Goal: Task Accomplishment & Management: Complete application form

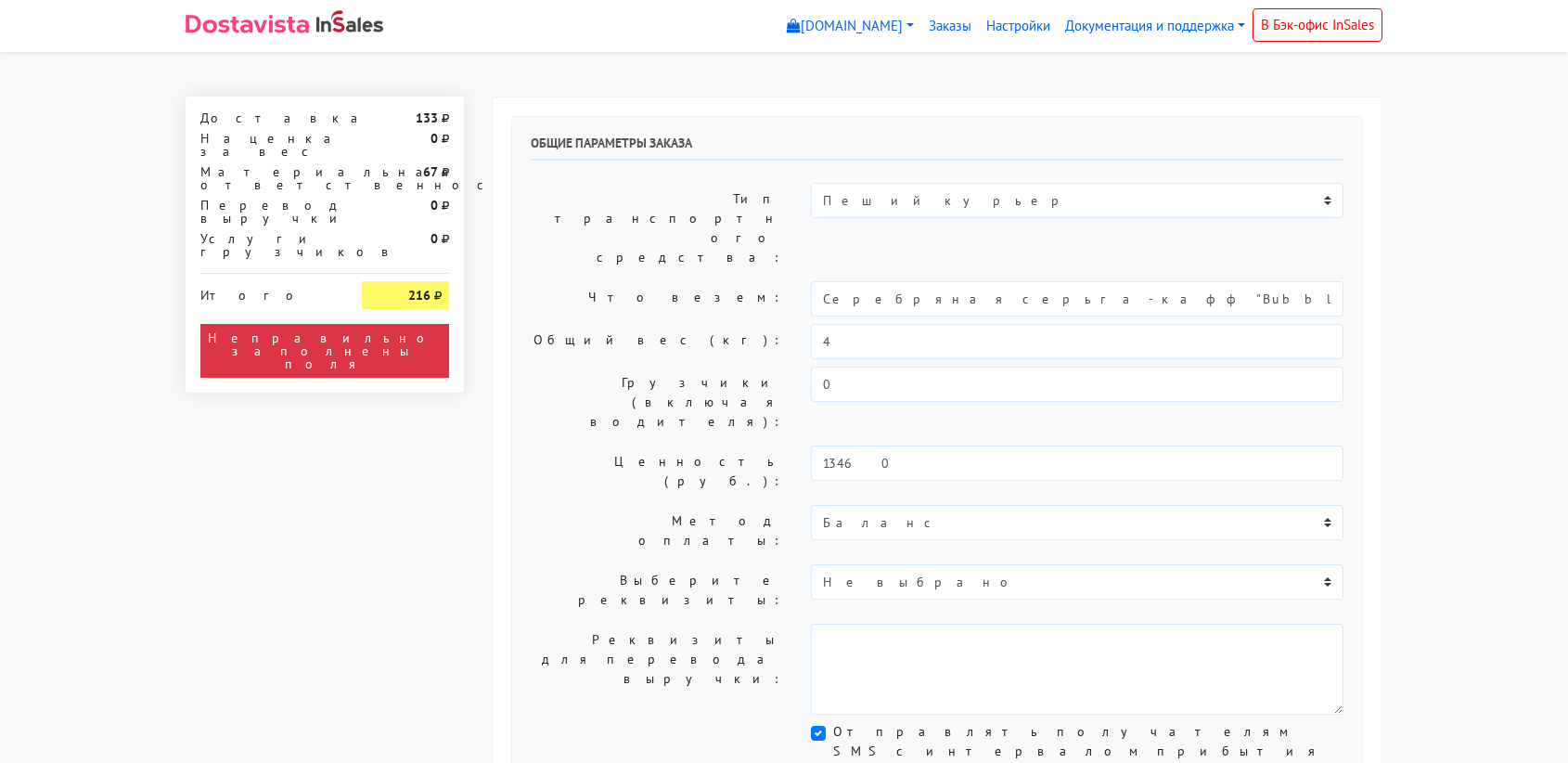
select select "11:00"
select select "21:00"
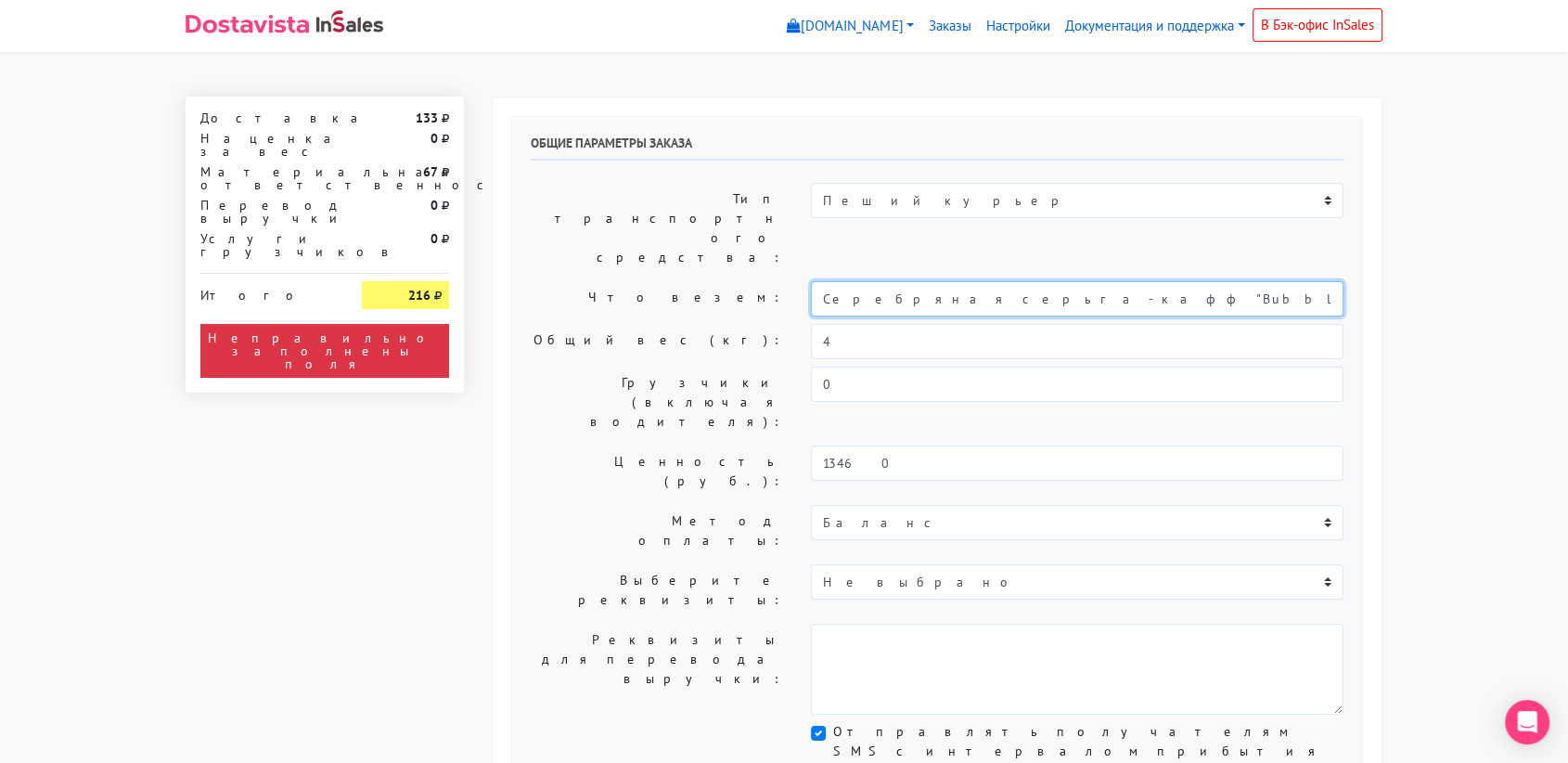
click at [931, 281] on input "Серебряная серьга-кафф "Bubble"" at bounding box center [1078, 298] width 533 height 35
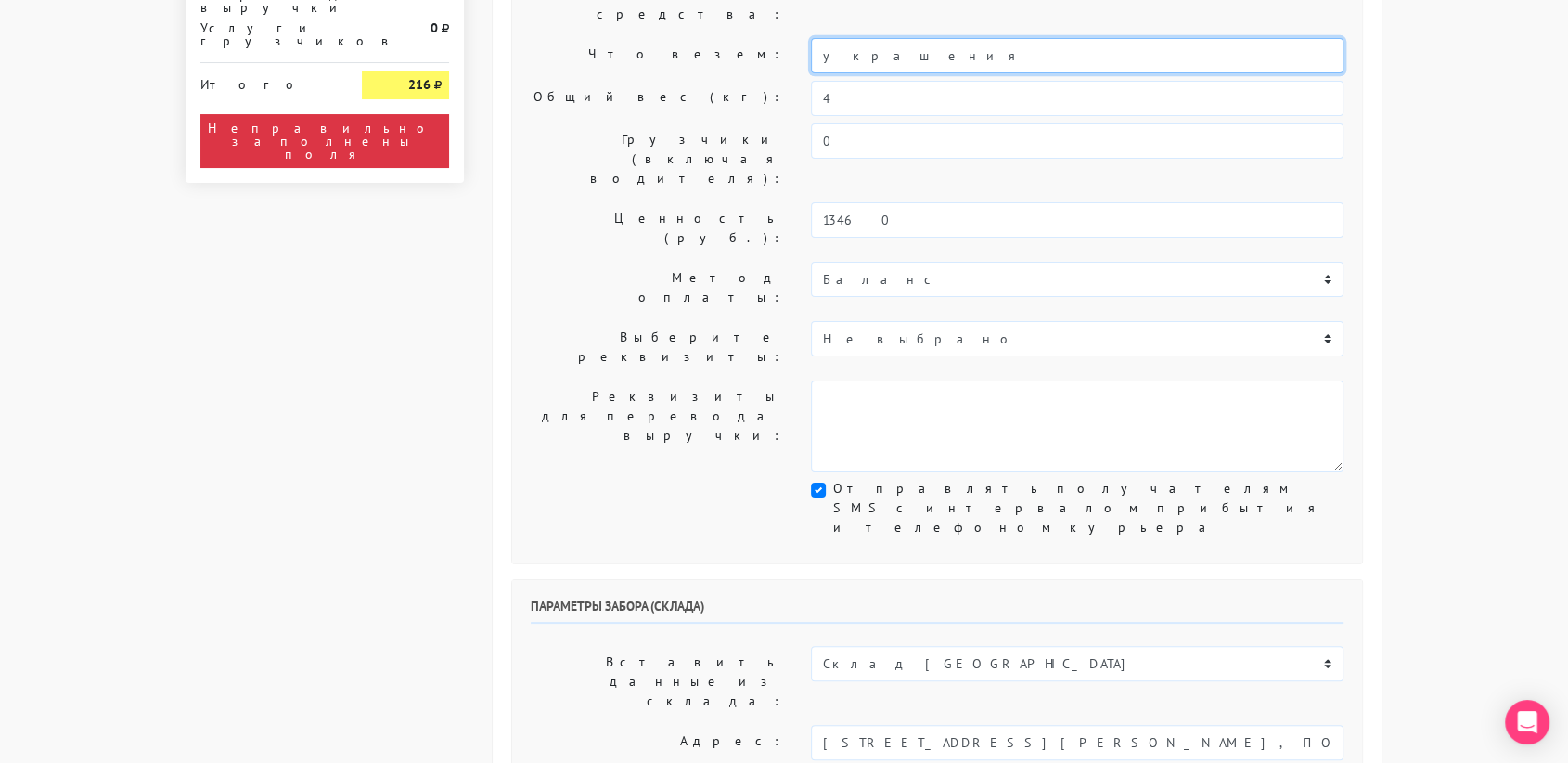
scroll to position [249, 0]
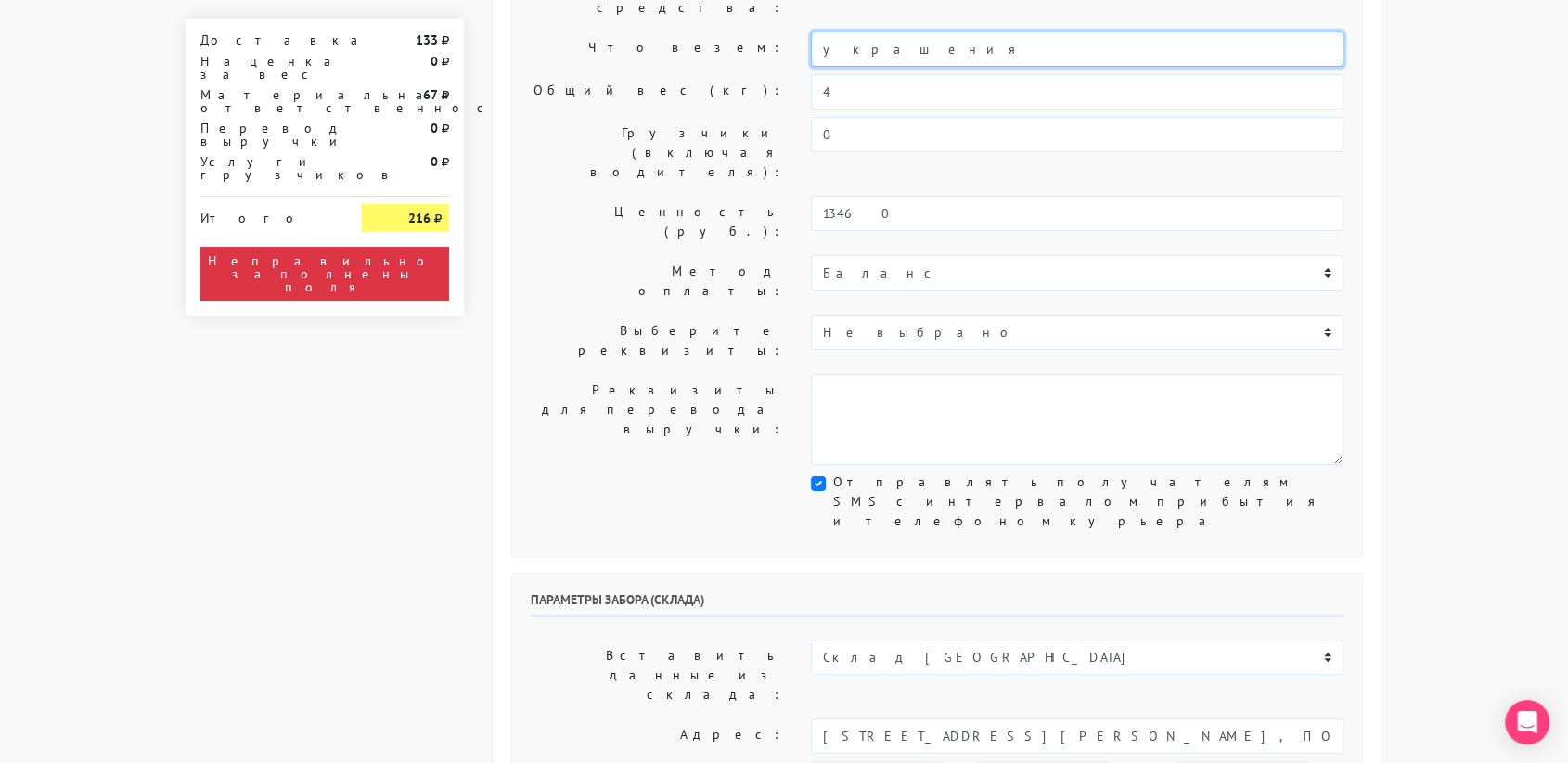
type input "украшения"
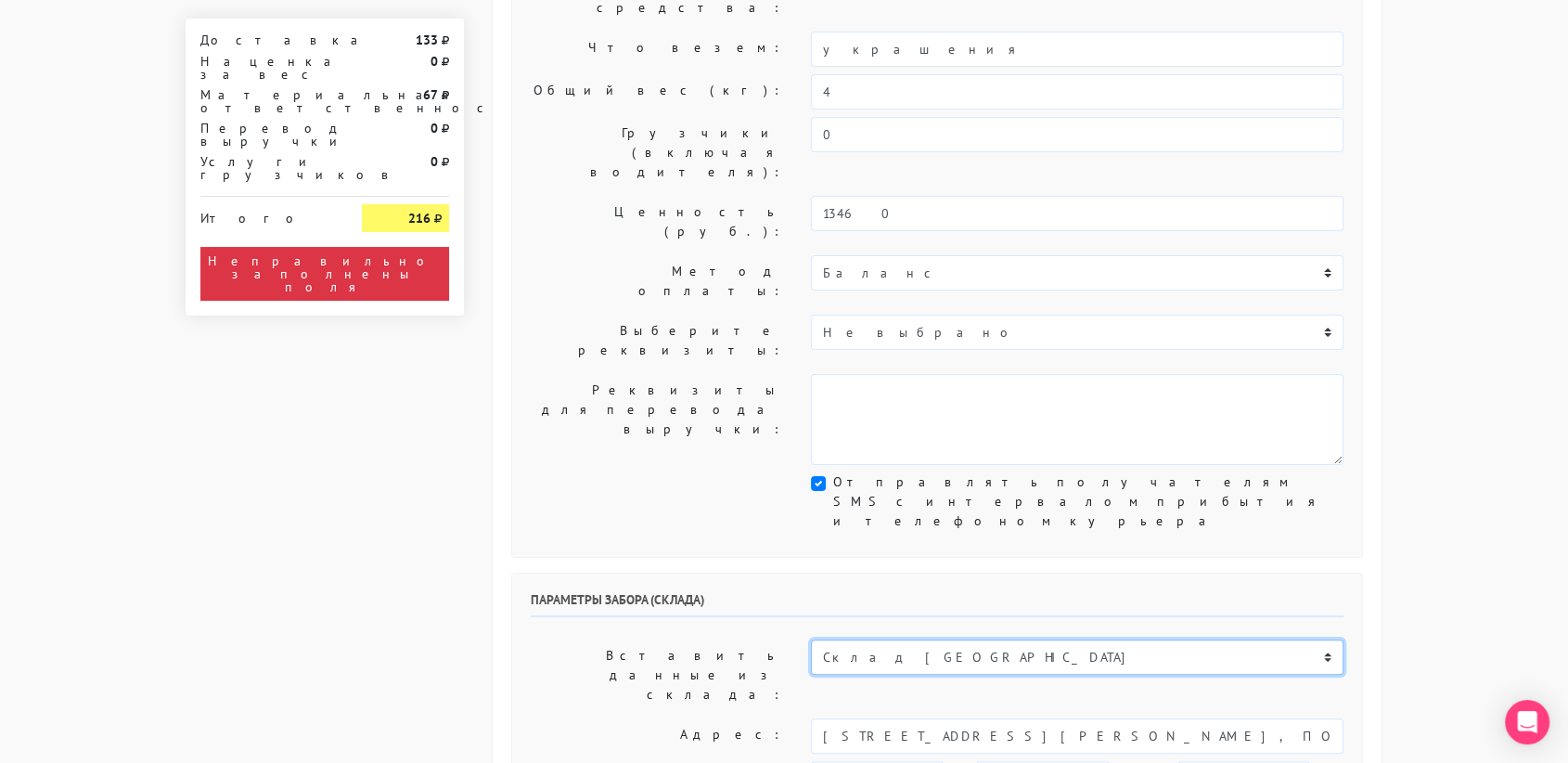
click at [944, 639] on select "Склад [GEOGRAPHIC_DATA] Склад [GEOGRAPHIC_DATA] [GEOGRAPHIC_DATA][PERSON_NAME] …" at bounding box center [1078, 656] width 533 height 35
select select "1019"
click at [811, 639] on select "Склад [GEOGRAPHIC_DATA] Склад [GEOGRAPHIC_DATA] [GEOGRAPHIC_DATA][PERSON_NAME] …" at bounding box center [1078, 656] width 533 height 35
type input "[STREET_ADDRESS][PERSON_NAME]"
type input "89251806702"
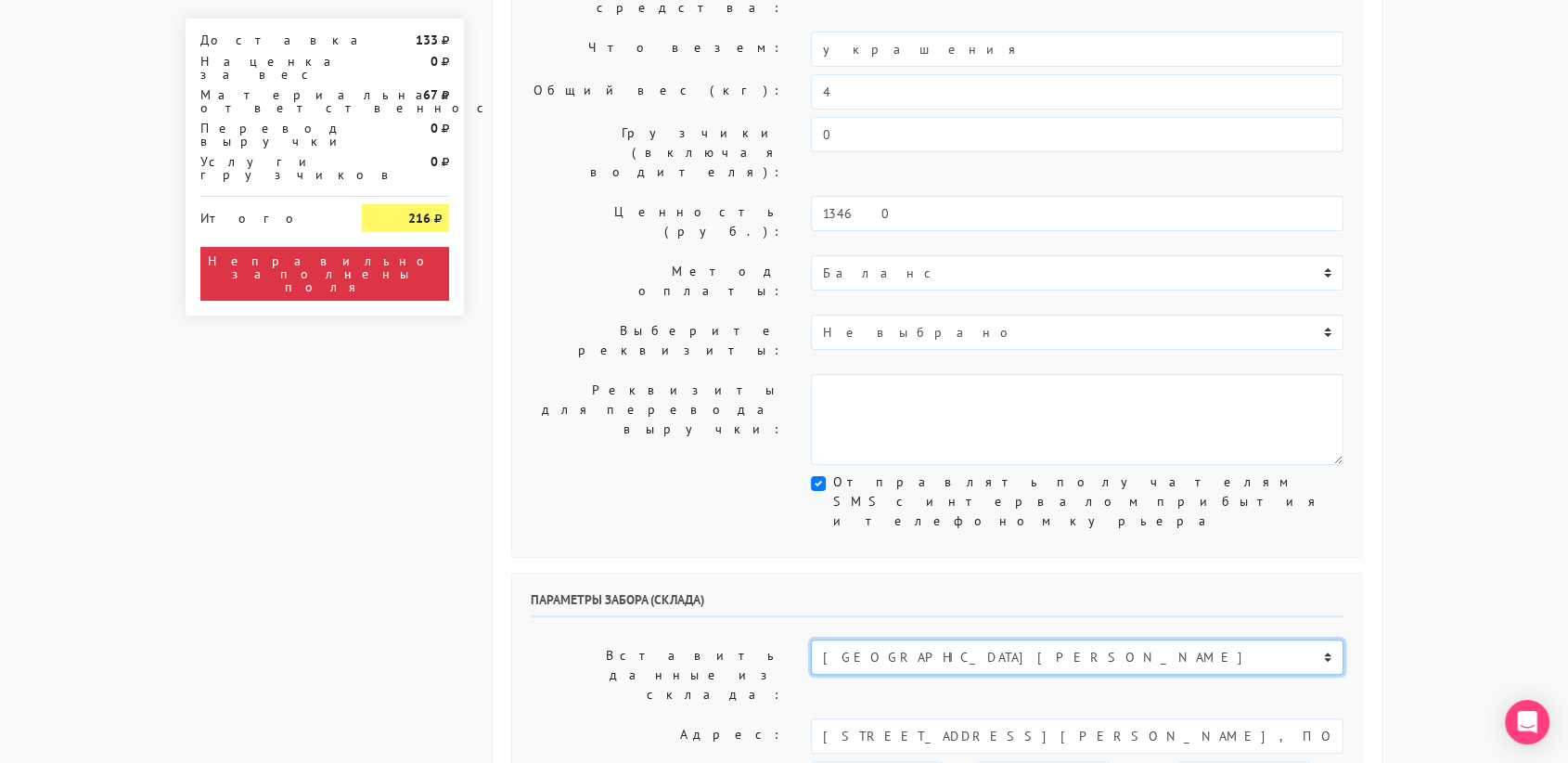
type textarea "Магазин серебряных украшений SBLESKOM (вход со стороны [GEOGRAPHIC_DATA])"
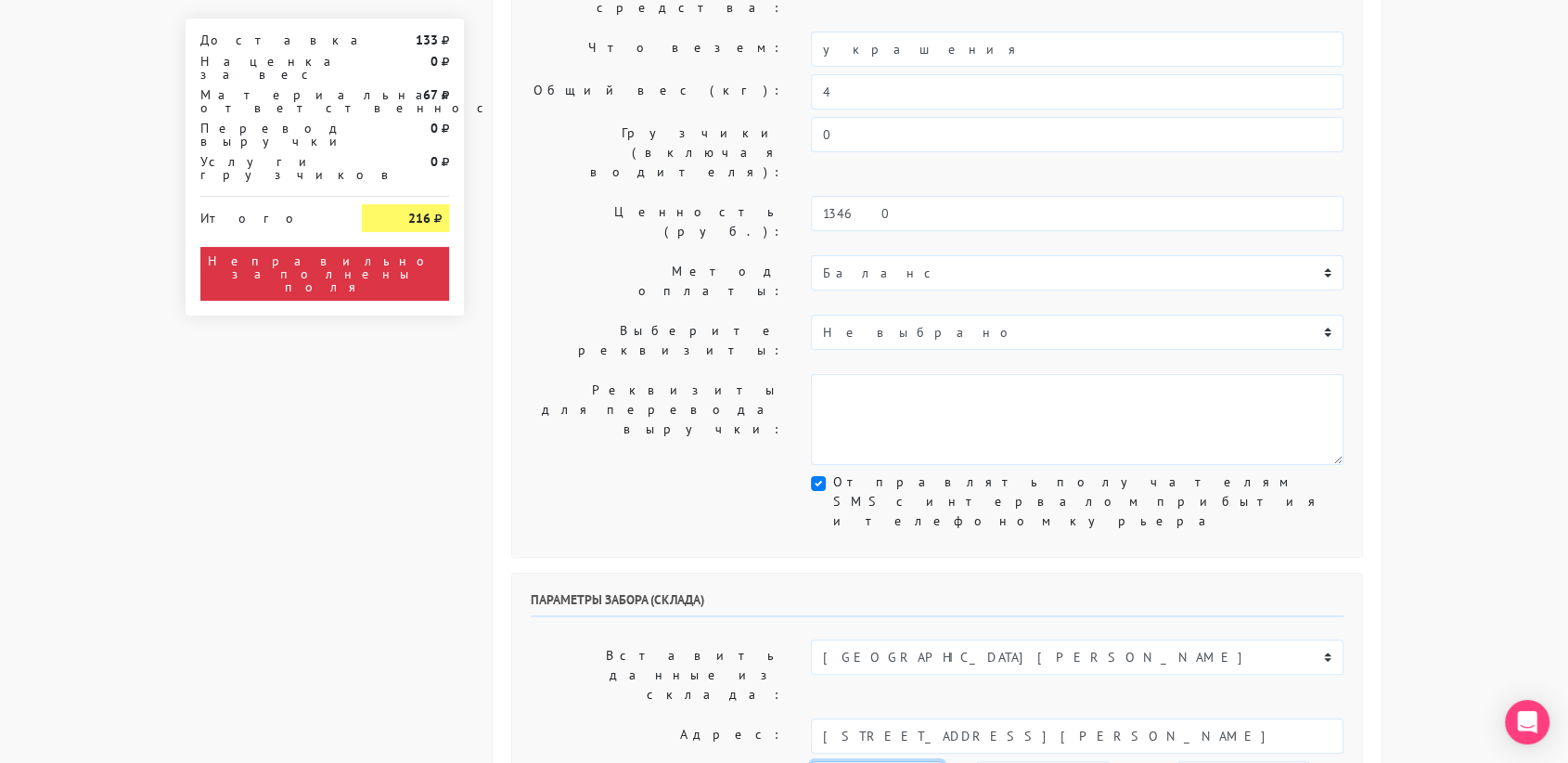
click at [921, 761] on select "[DATE] [DATE] [DATE] [DATE] [DATE] [DATE] [DATE] [DATE] [DATE]" at bounding box center [877, 778] width 133 height 35
select select "[DATE]"
click at [811, 761] on select "[DATE] [DATE] [DATE] [DATE] [DATE] [DATE] [DATE] [DATE] [DATE]" at bounding box center [877, 778] width 133 height 35
click at [1014, 761] on select "00:00 00:30 01:00 01:30 02:00 02:30 03:00 03:30 04:00 04:30 05:00 05:30 06:00 0…" at bounding box center [1042, 778] width 133 height 35
select select "10:30"
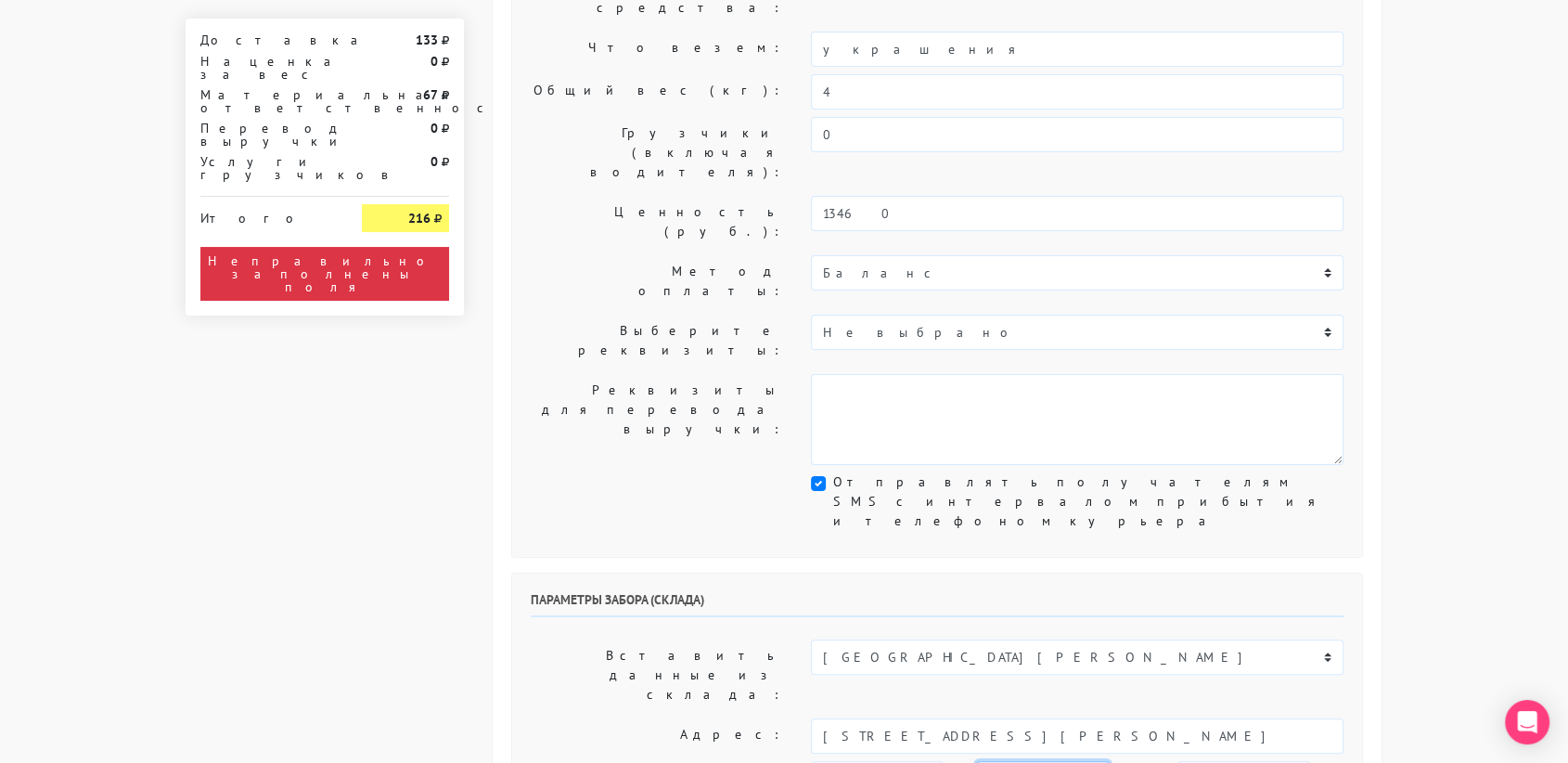
click at [976, 761] on select "00:00 00:30 01:00 01:30 02:00 02:30 03:00 03:30 04:00 04:30 05:00 05:30 06:00 0…" at bounding box center [1042, 778] width 133 height 35
click at [1177, 761] on select "00:00 00:30 01:00 01:30 02:00 02:30 03:00 03:30 04:00 04:30 05:00 05:30 06:00 0…" at bounding box center [1243, 778] width 133 height 35
select select "11:00"
click at [1177, 761] on select "00:00 00:30 01:00 01:30 02:00 02:30 03:00 03:30 04:00 04:30 05:00 05:30 06:00 0…" at bounding box center [1243, 778] width 133 height 35
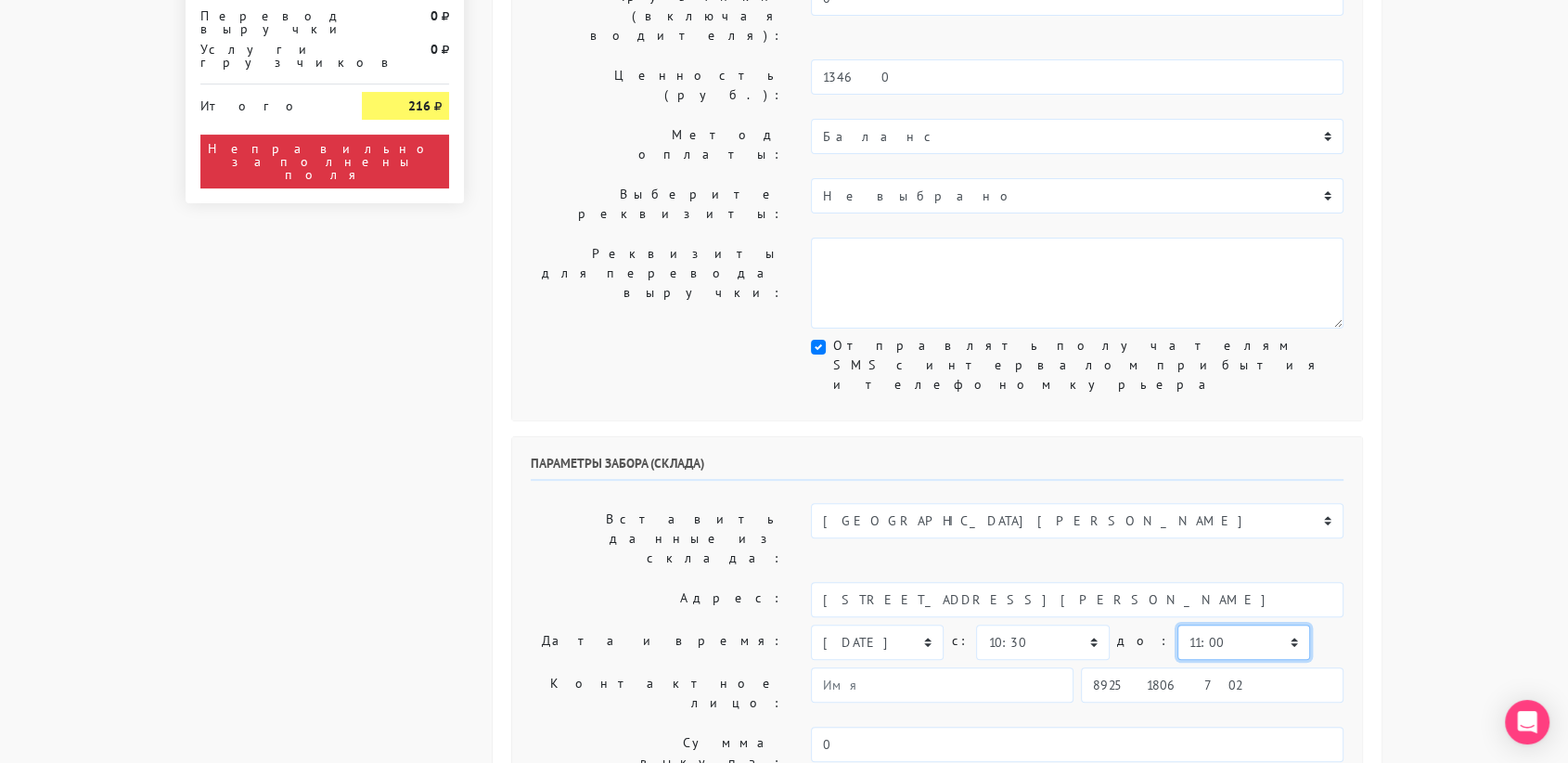
scroll to position [387, 0]
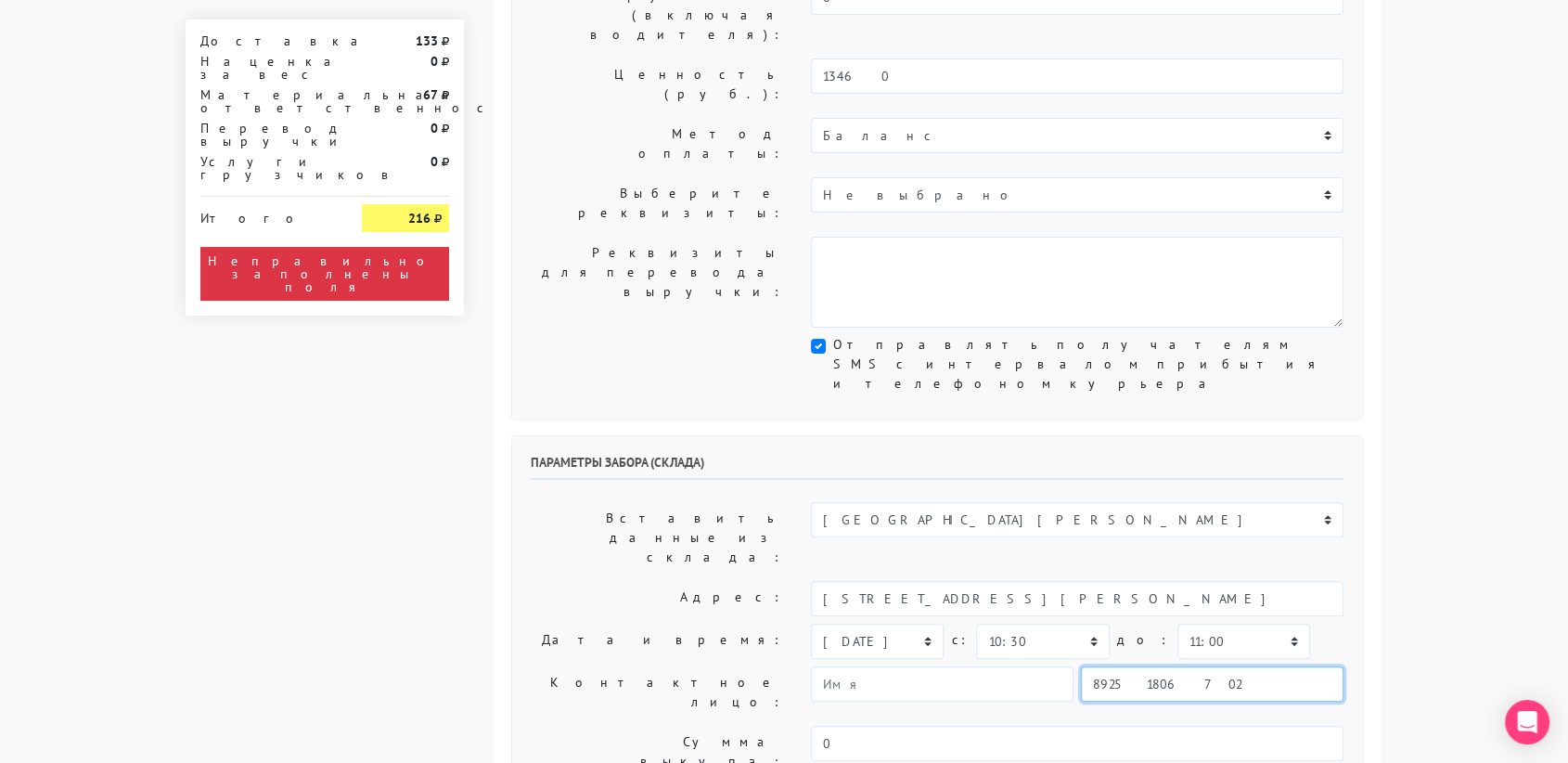
click at [1196, 666] on input "89251806702" at bounding box center [1212, 683] width 263 height 35
type input "9234448187"
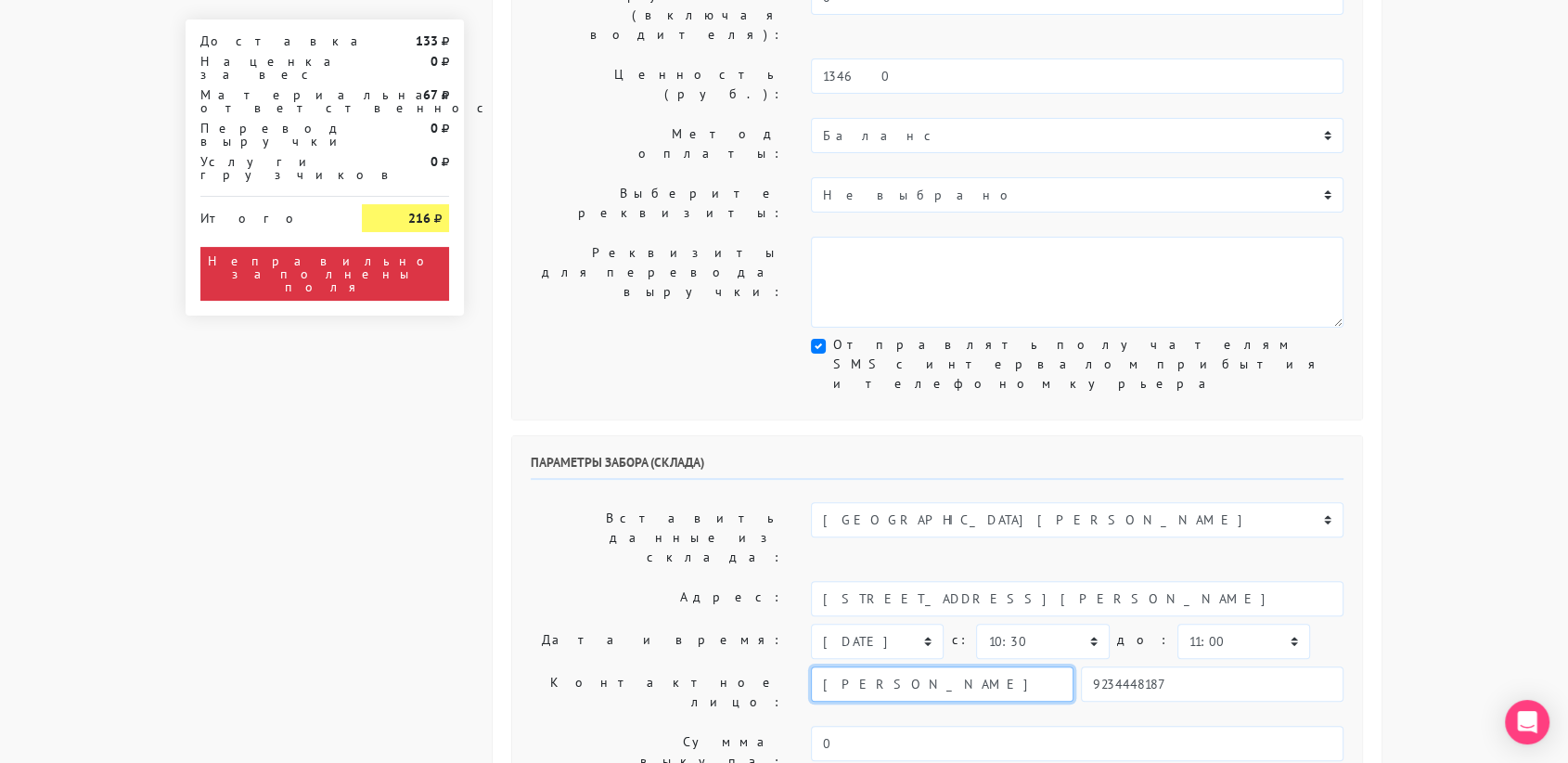
click at [935, 666] on input "[PERSON_NAME]" at bounding box center [942, 683] width 263 height 35
type input "В"
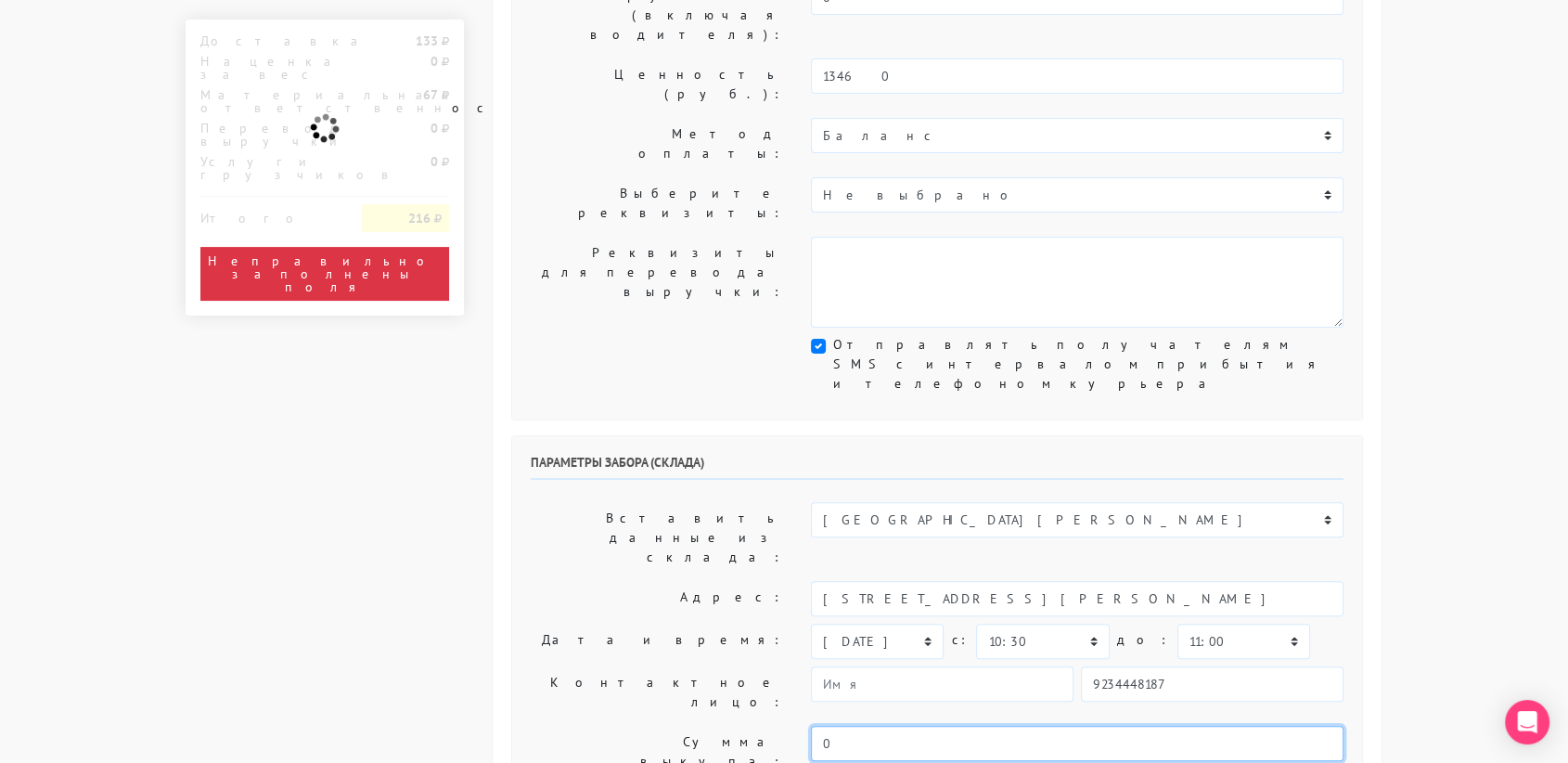
click at [1051, 725] on input "0" at bounding box center [1078, 742] width 533 height 35
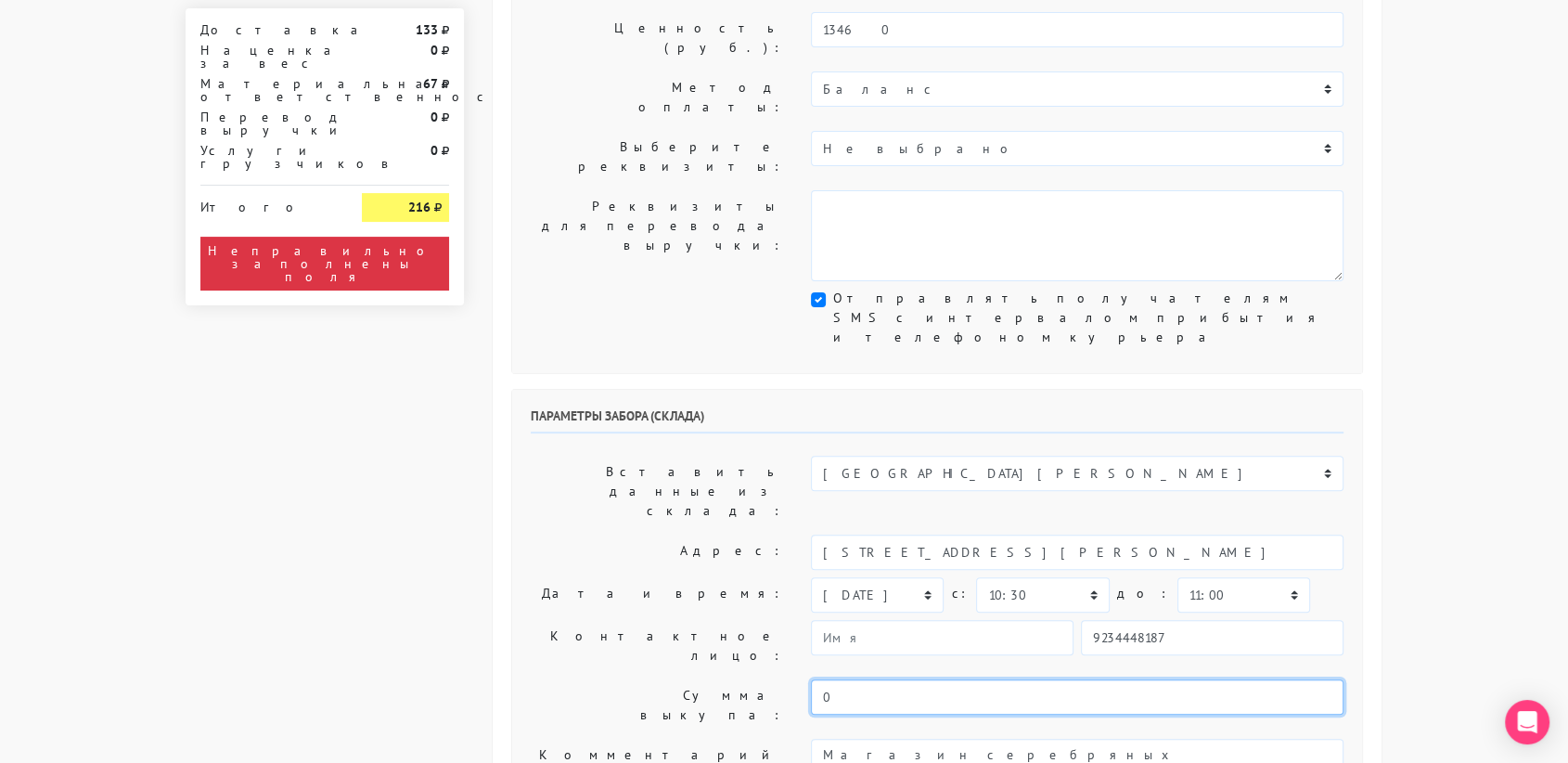
scroll to position [432, 0]
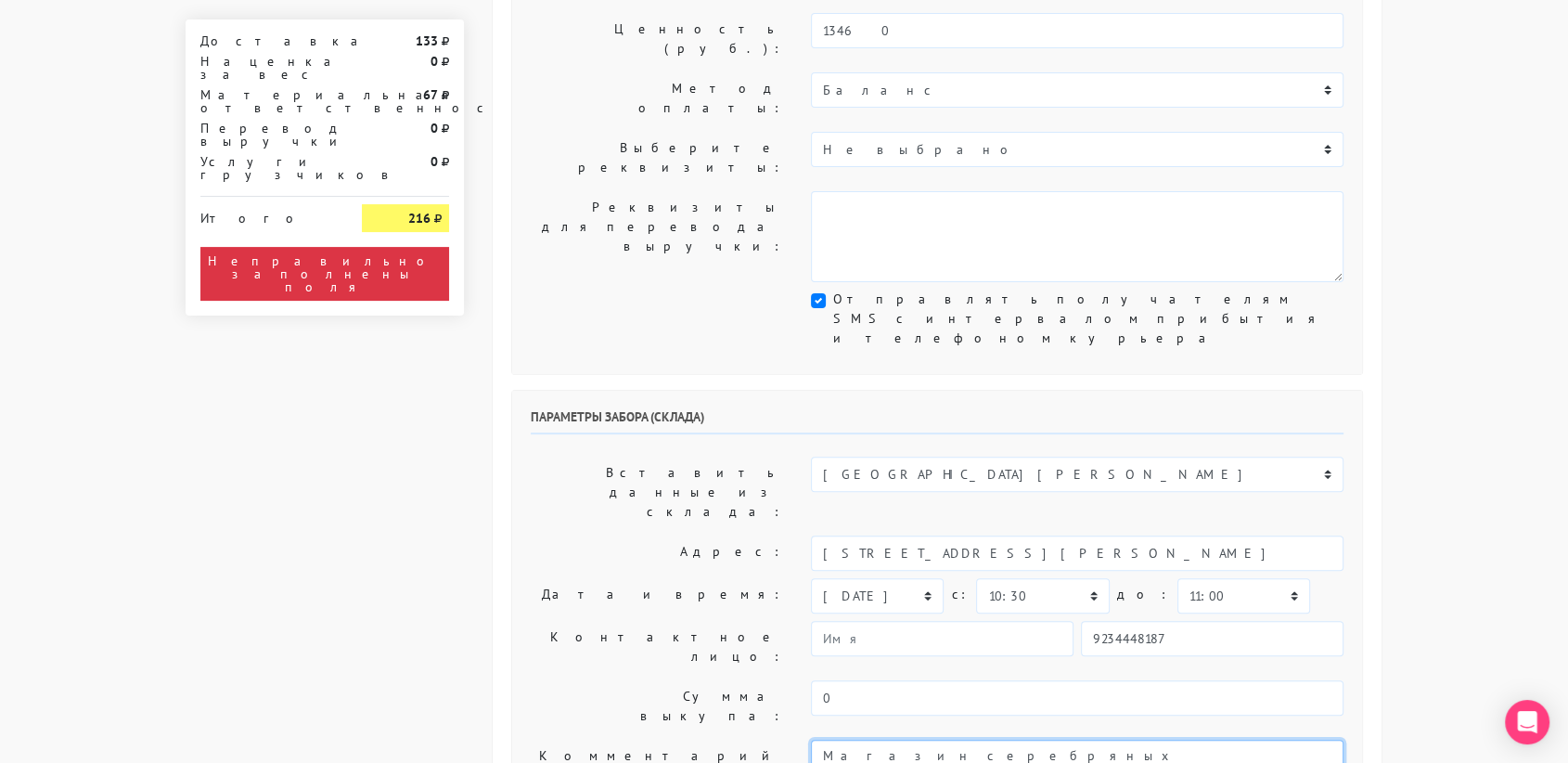
click at [1381, 522] on div "Общие параметры заказа Тип транспортного средства: Пеший курьер Легковой автомо…" at bounding box center [937, 747] width 889 height 2164
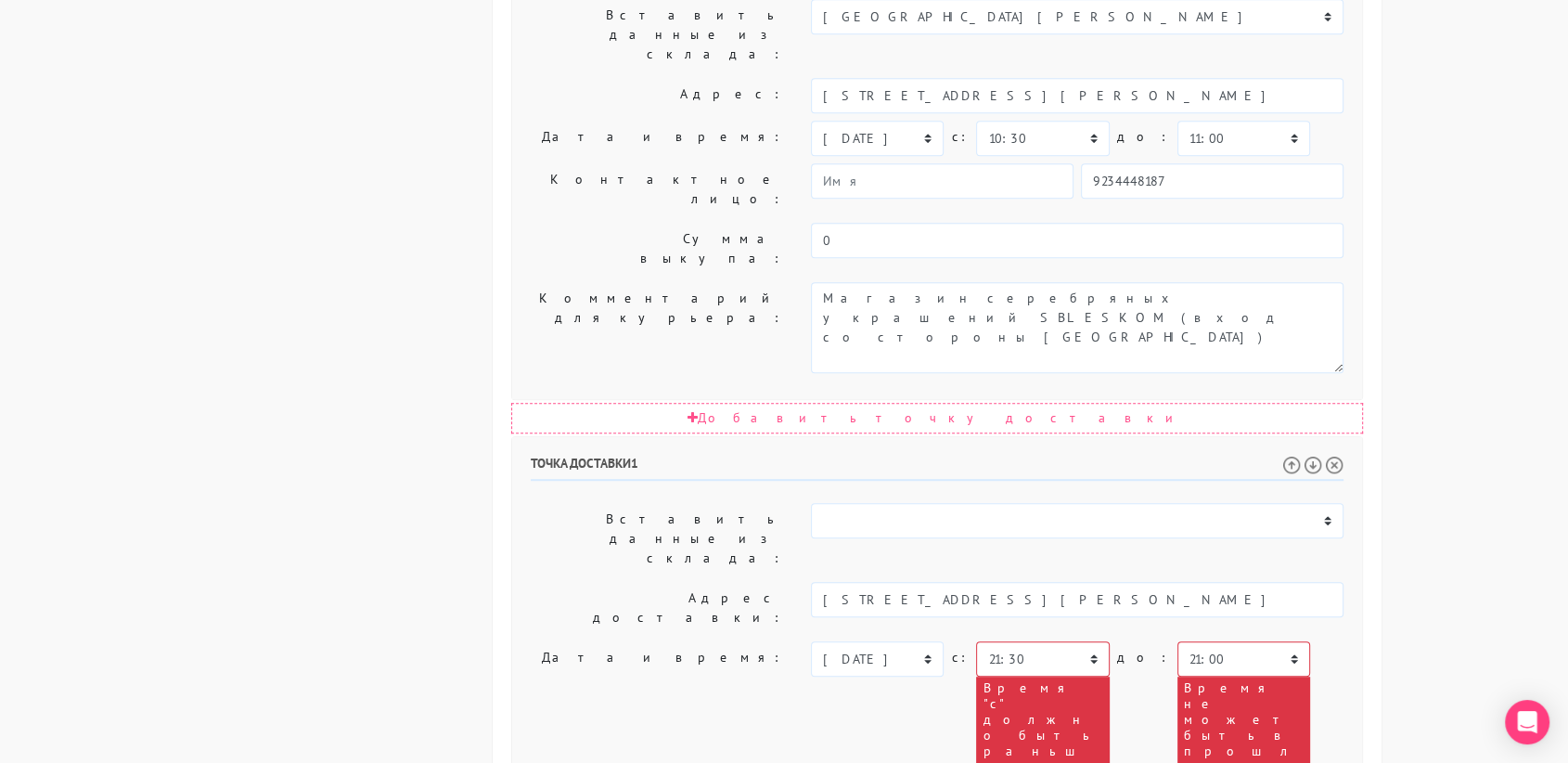
scroll to position [1024, 0]
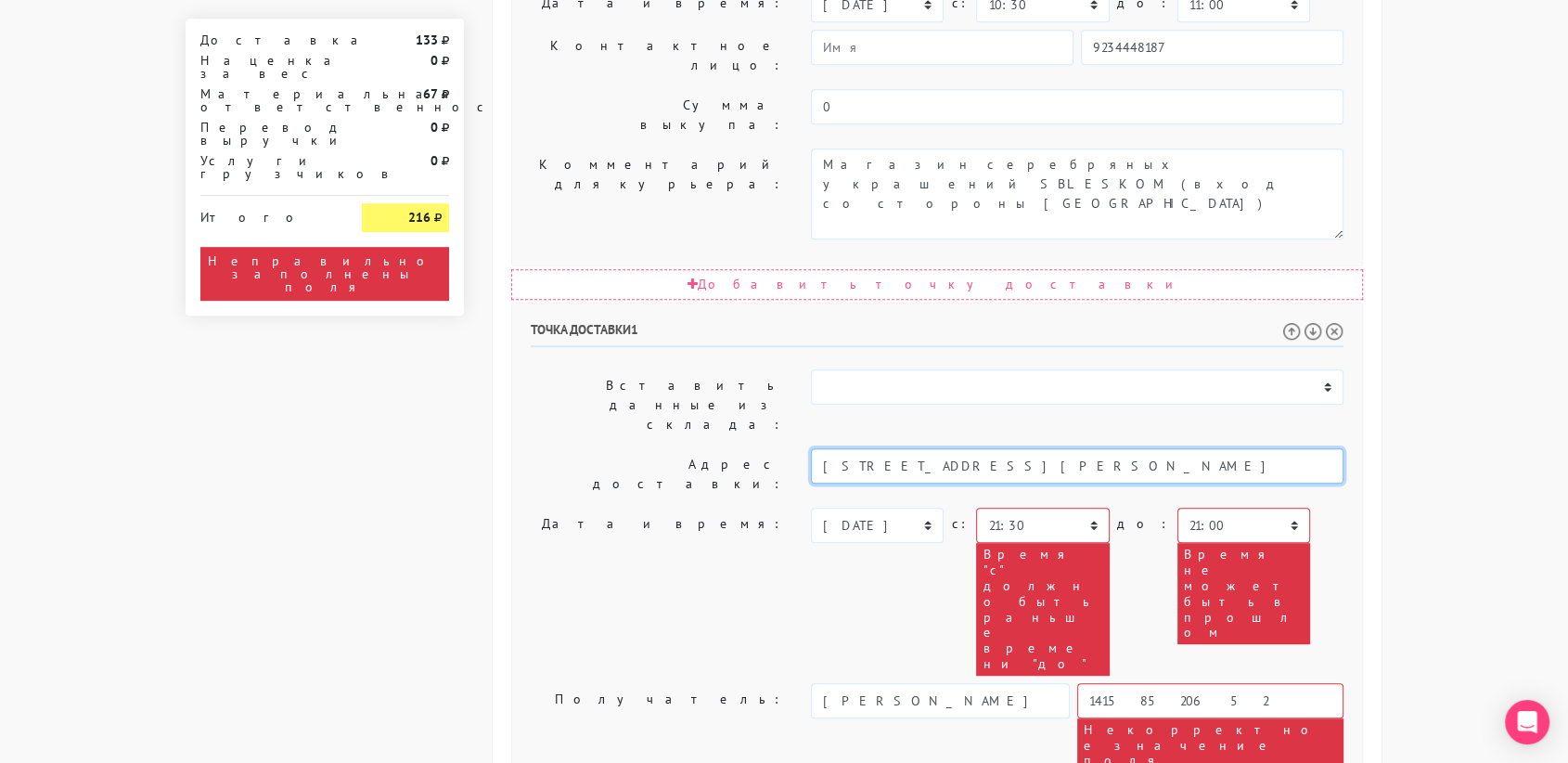
drag, startPoint x: 1216, startPoint y: 179, endPoint x: 872, endPoint y: 178, distance: 344.0
click at [872, 448] on input "[STREET_ADDRESS][PERSON_NAME]" at bounding box center [1078, 465] width 533 height 35
type input "М"
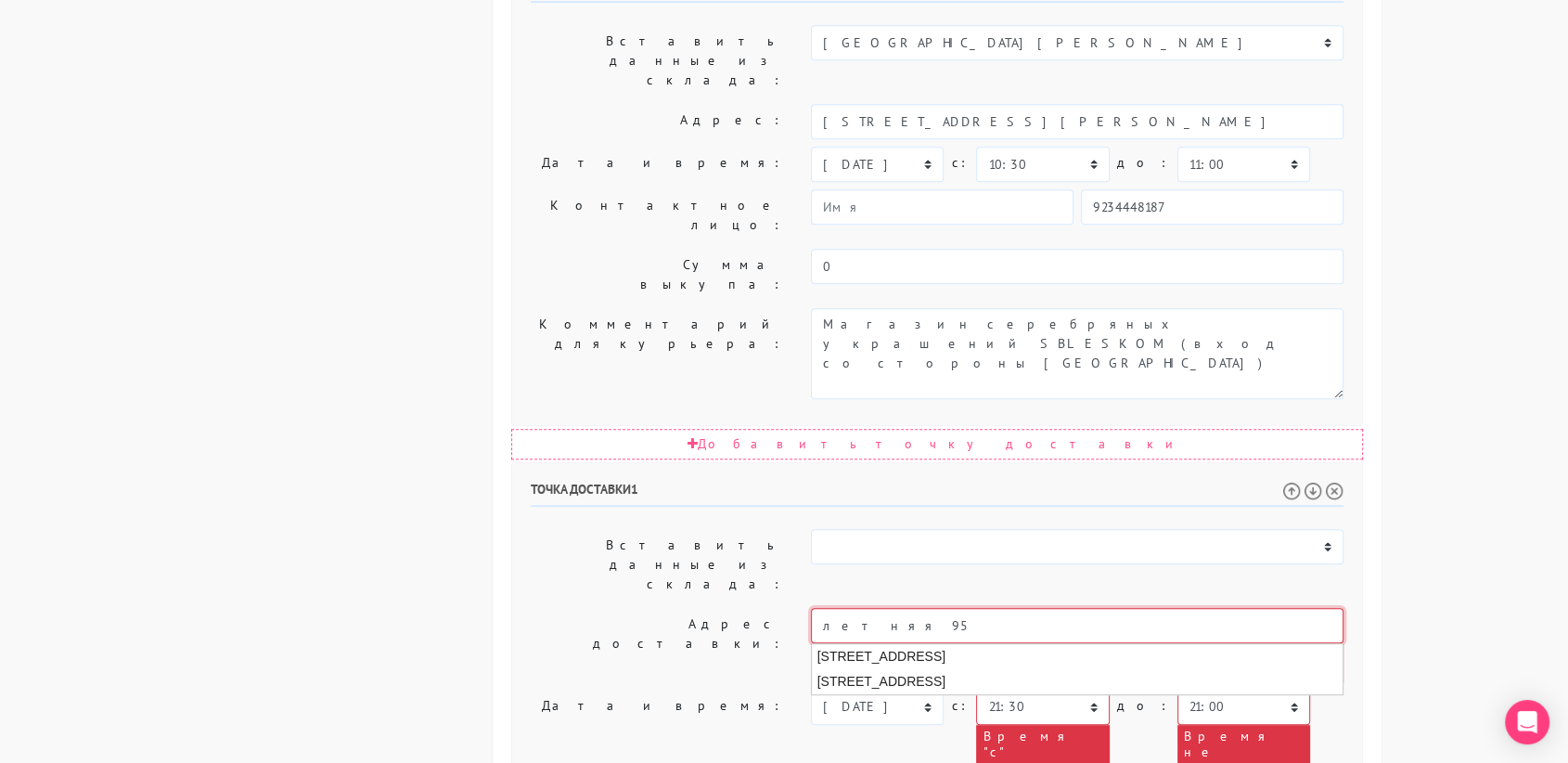
scroll to position [868, 0]
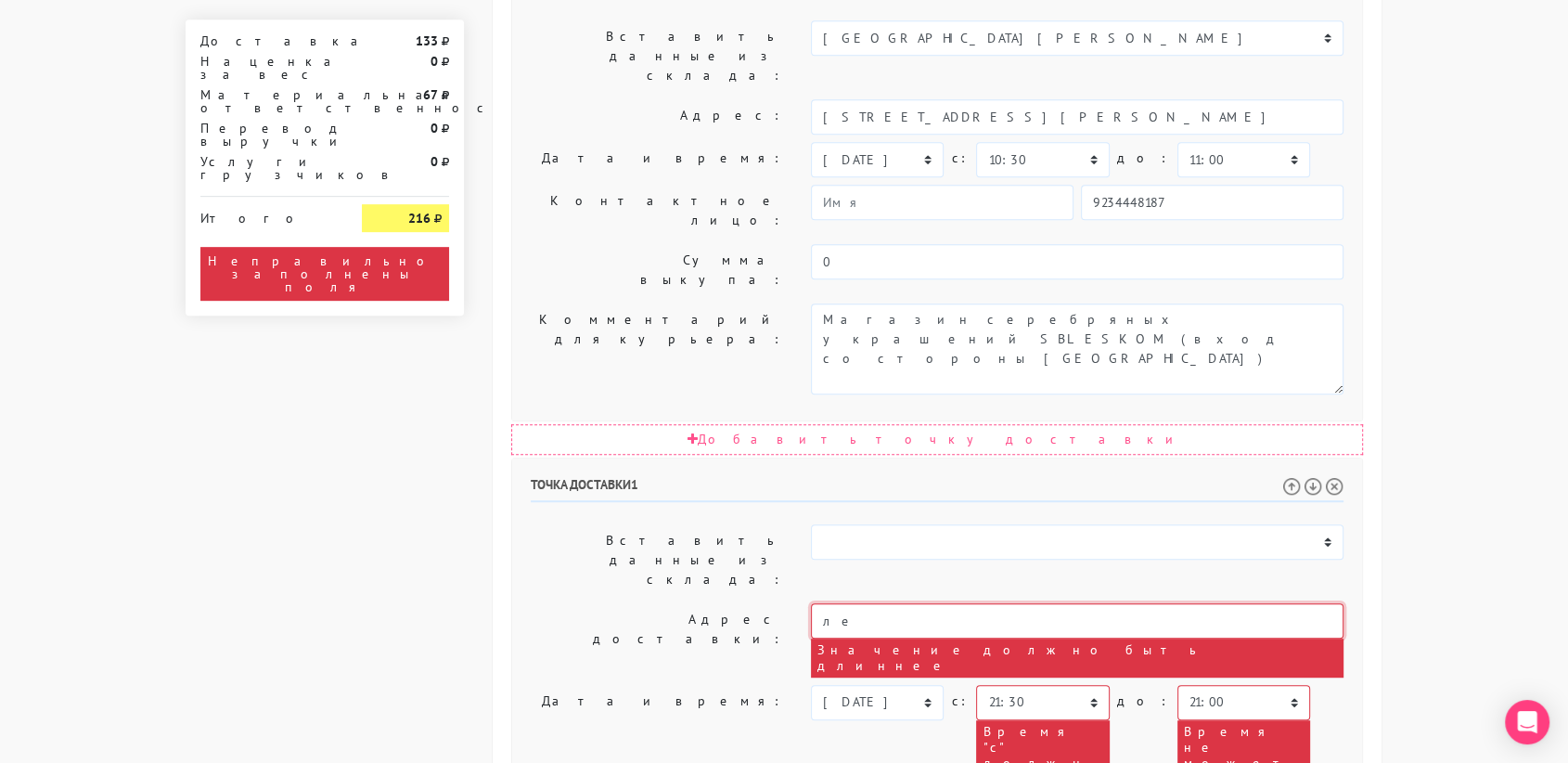
type input "л"
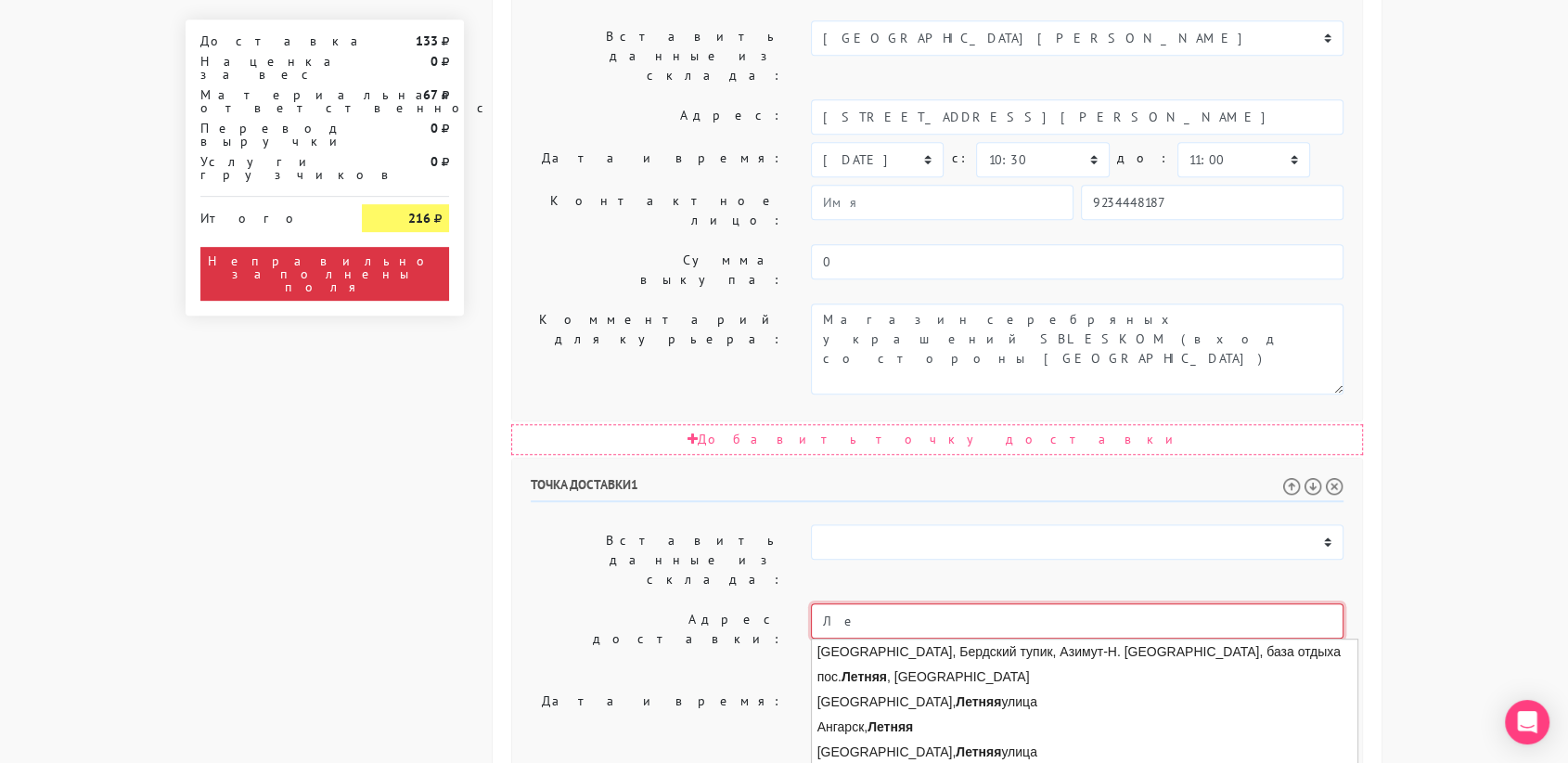
type input "[PERSON_NAME]"
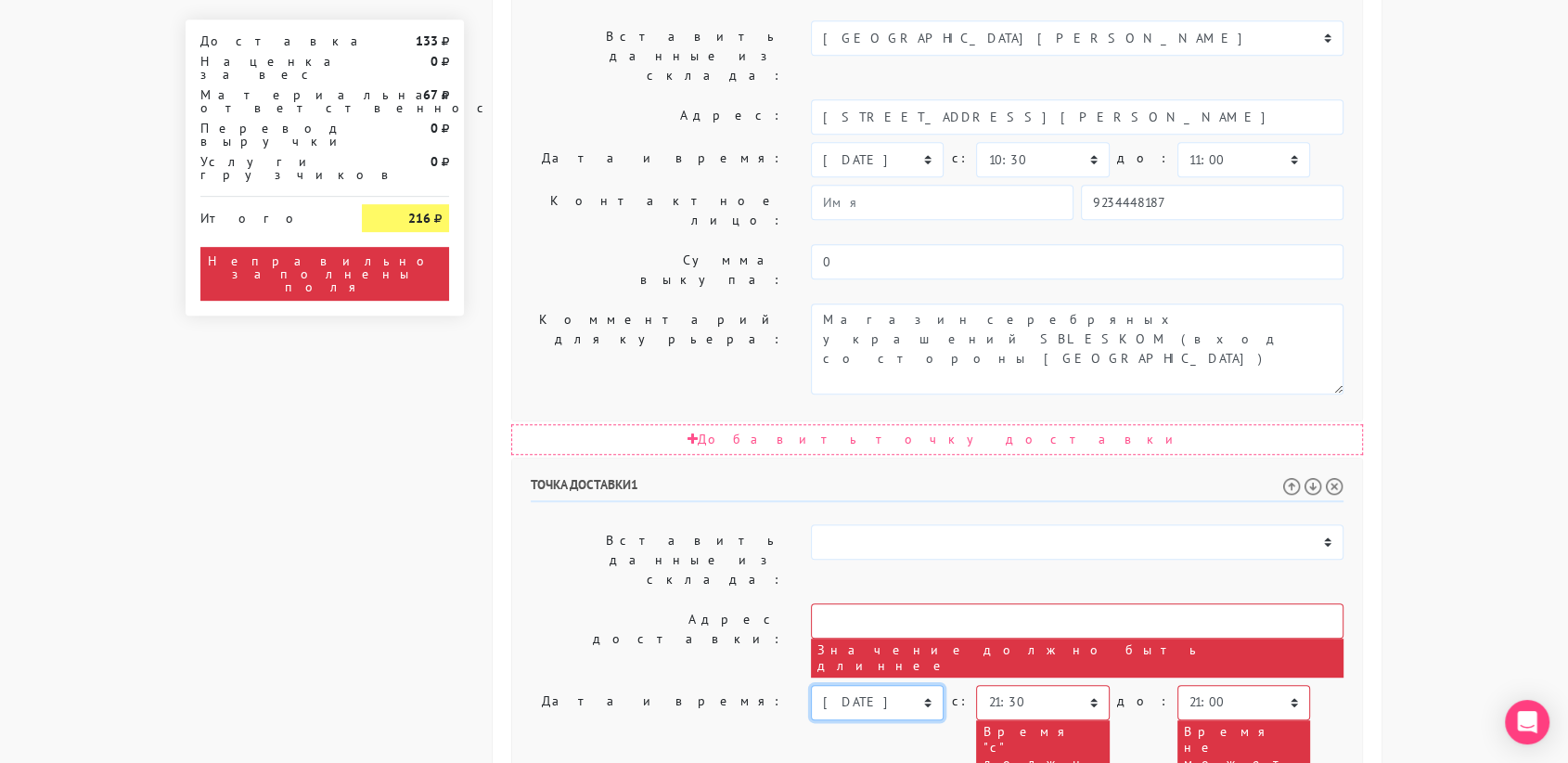
click at [932, 685] on select "[DATE] [DATE] [DATE] [DATE] [DATE] [DATE] [DATE] [DATE] [DATE] [DATE] [DATE] [D…" at bounding box center [877, 702] width 133 height 35
select select "[DATE]"
click at [811, 685] on select "[DATE] [DATE] [DATE] [DATE] [DATE] [DATE] [DATE] [DATE] [DATE] [DATE] [DATE] [D…" at bounding box center [877, 702] width 133 height 35
drag, startPoint x: 1195, startPoint y: 504, endPoint x: 1083, endPoint y: 498, distance: 112.2
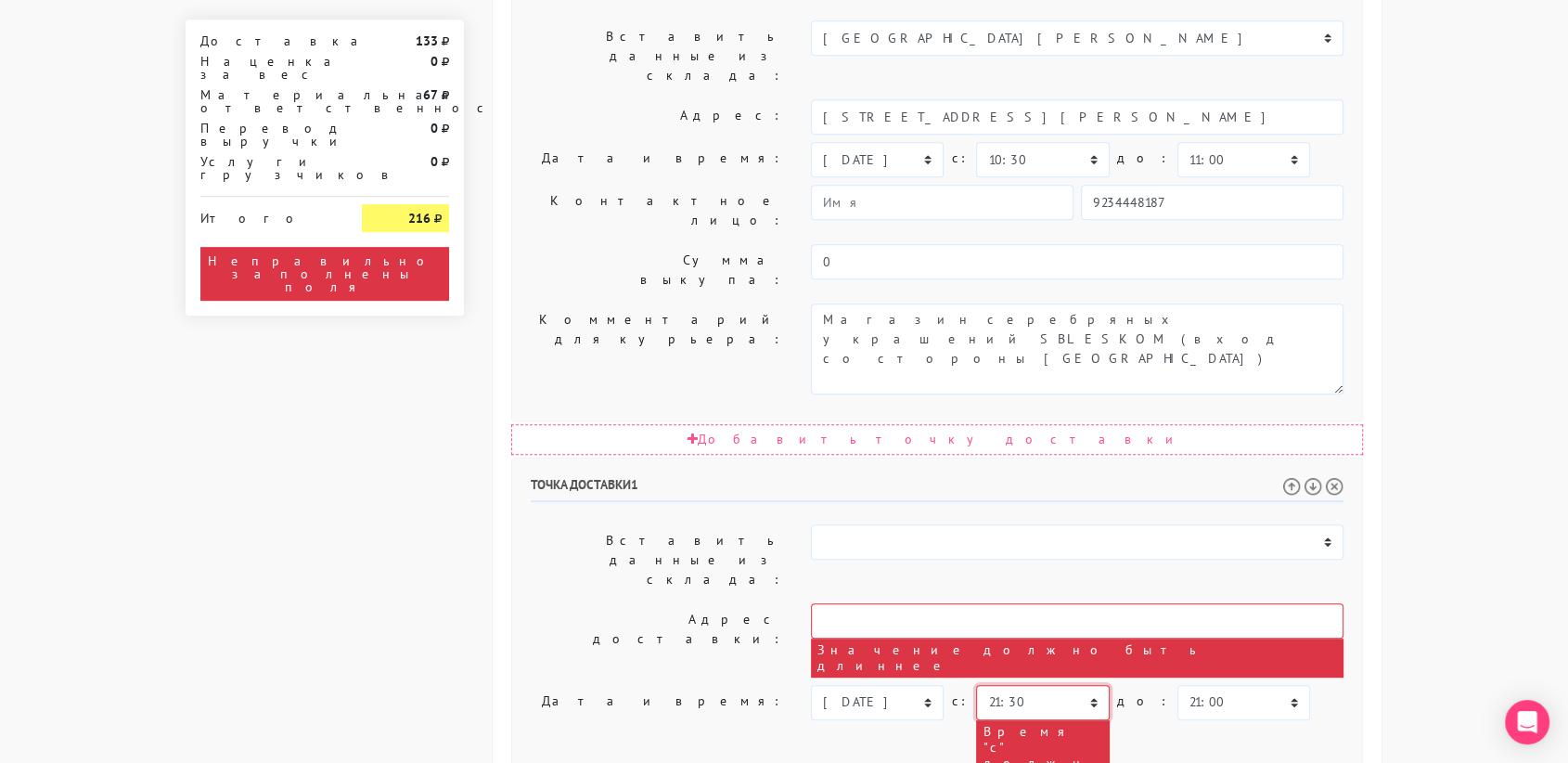
click at [1051, 685] on select "00:00 00:30 01:00 01:30 02:00 02:30 03:00 03:30 04:00 04:30 05:00 05:30 06:00 0…" at bounding box center [1042, 702] width 133 height 35
select select "11:00"
click at [976, 685] on select "00:00 00:30 01:00 01:30 02:00 02:30 03:00 03:30 04:00 04:30 05:00 05:30 06:00 0…" at bounding box center [1042, 702] width 133 height 35
click at [1194, 685] on select "00:00 00:30 01:00 01:30 02:00 02:30 03:00 03:30 04:00 04:30 05:00 05:30 06:00 0…" at bounding box center [1243, 702] width 133 height 35
select select "15:00"
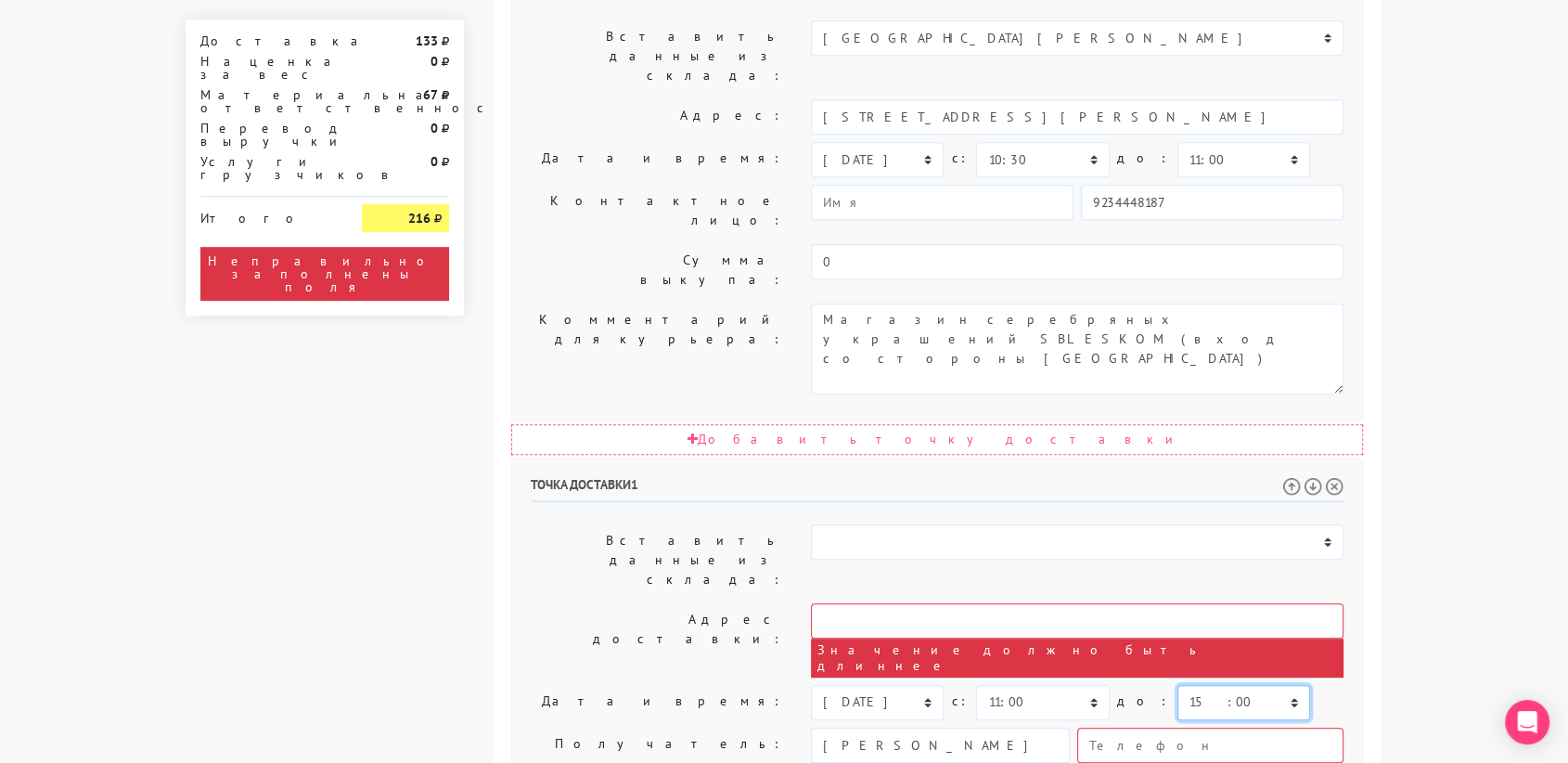
click at [1177, 685] on select "00:00 00:30 01:00 01:30 02:00 02:30 03:00 03:30 04:00 04:30 05:00 05:30 06:00 0…" at bounding box center [1243, 702] width 133 height 35
click at [973, 727] on input "[PERSON_NAME]" at bounding box center [940, 744] width 259 height 35
type input "С"
drag, startPoint x: 1000, startPoint y: 571, endPoint x: 817, endPoint y: 500, distance: 196.3
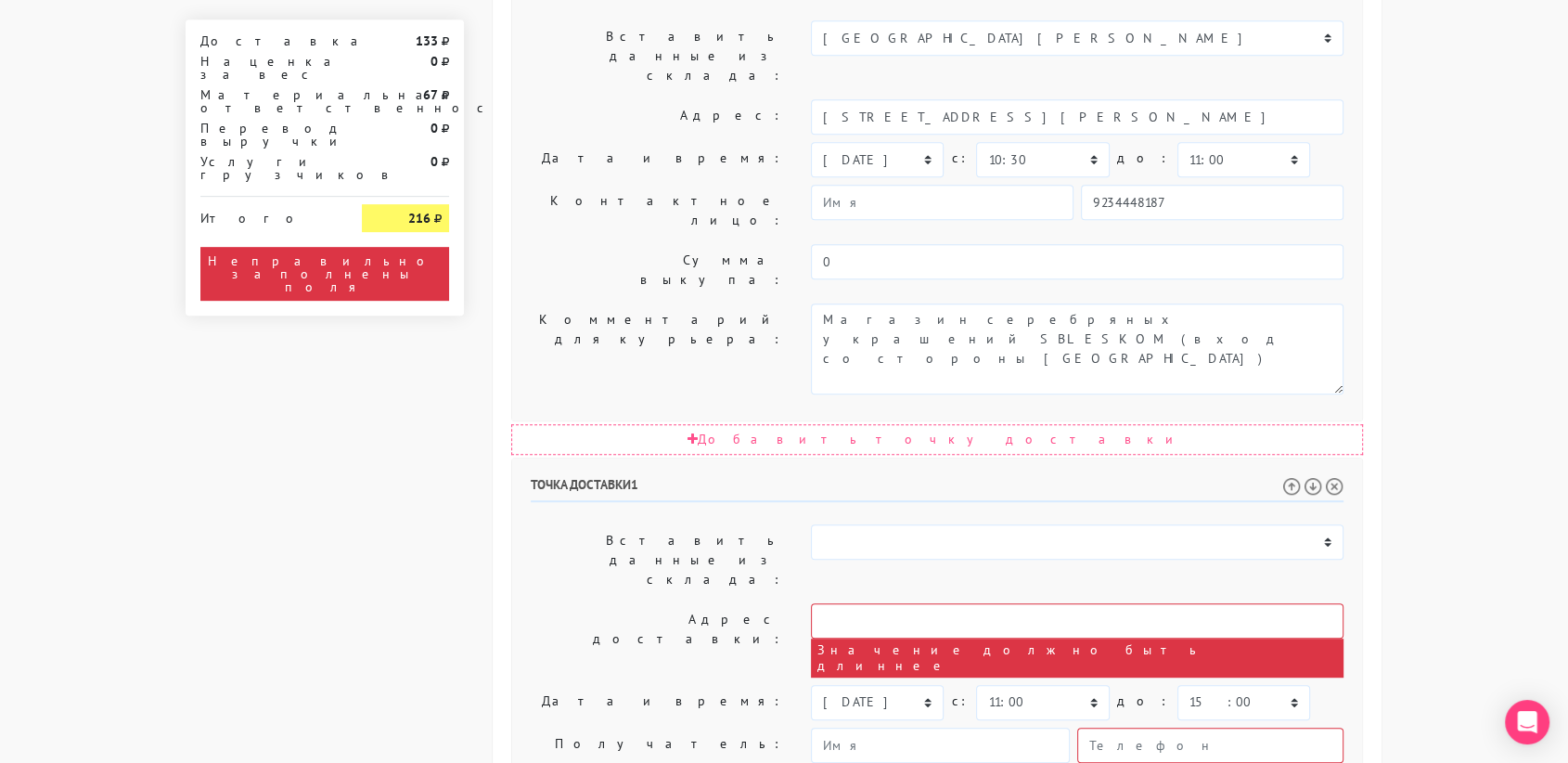
type textarea "П"
paste textarea "Там можно оставить на ресепшен для кв. 141. Вход на ресепшен слева от Кофемании"
type textarea "Там можно оставить на ресепшен для кв. 141. Вход на ресепшен слева от Кофемании"
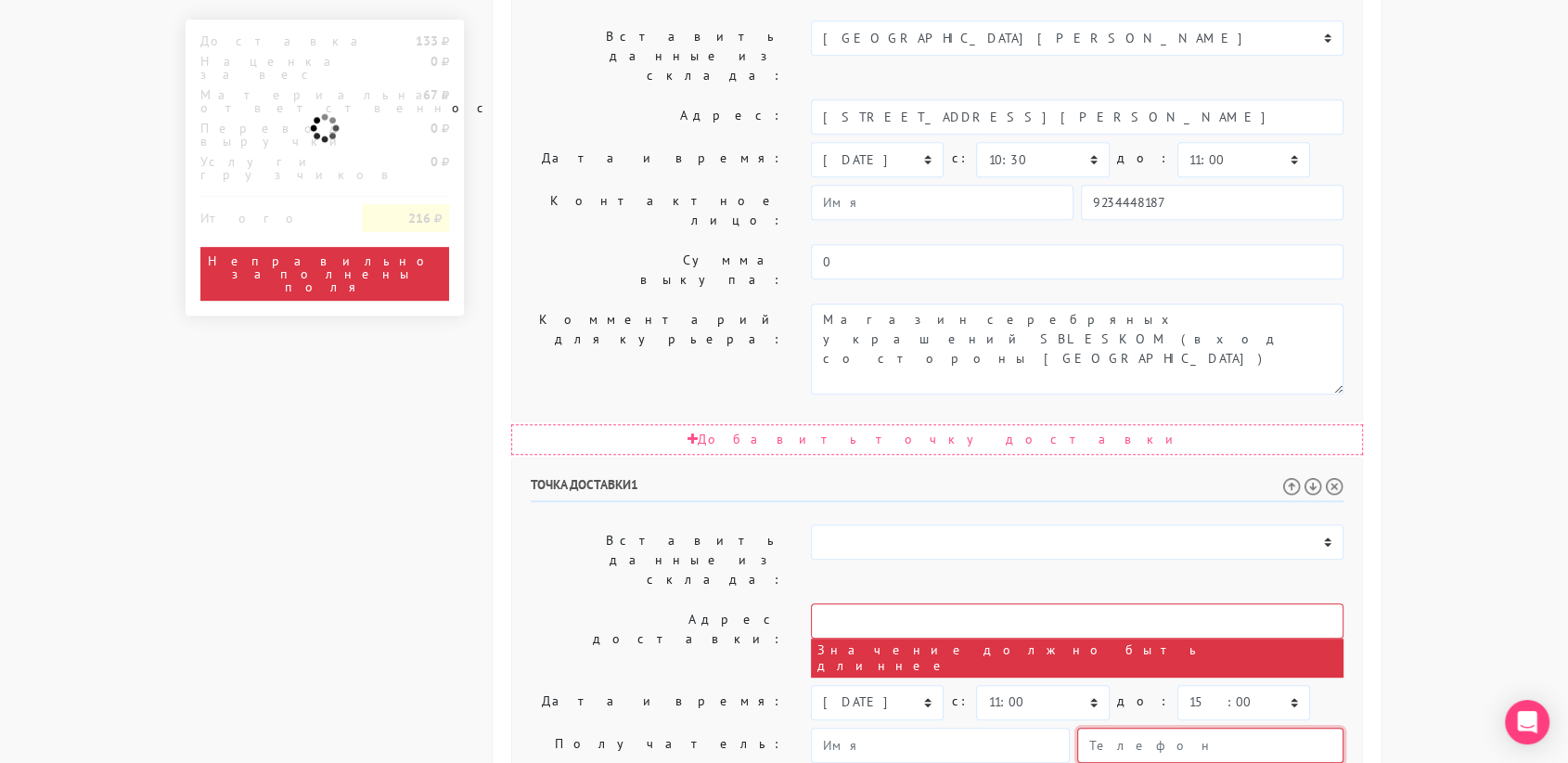
click at [1156, 727] on input "text" at bounding box center [1210, 744] width 266 height 35
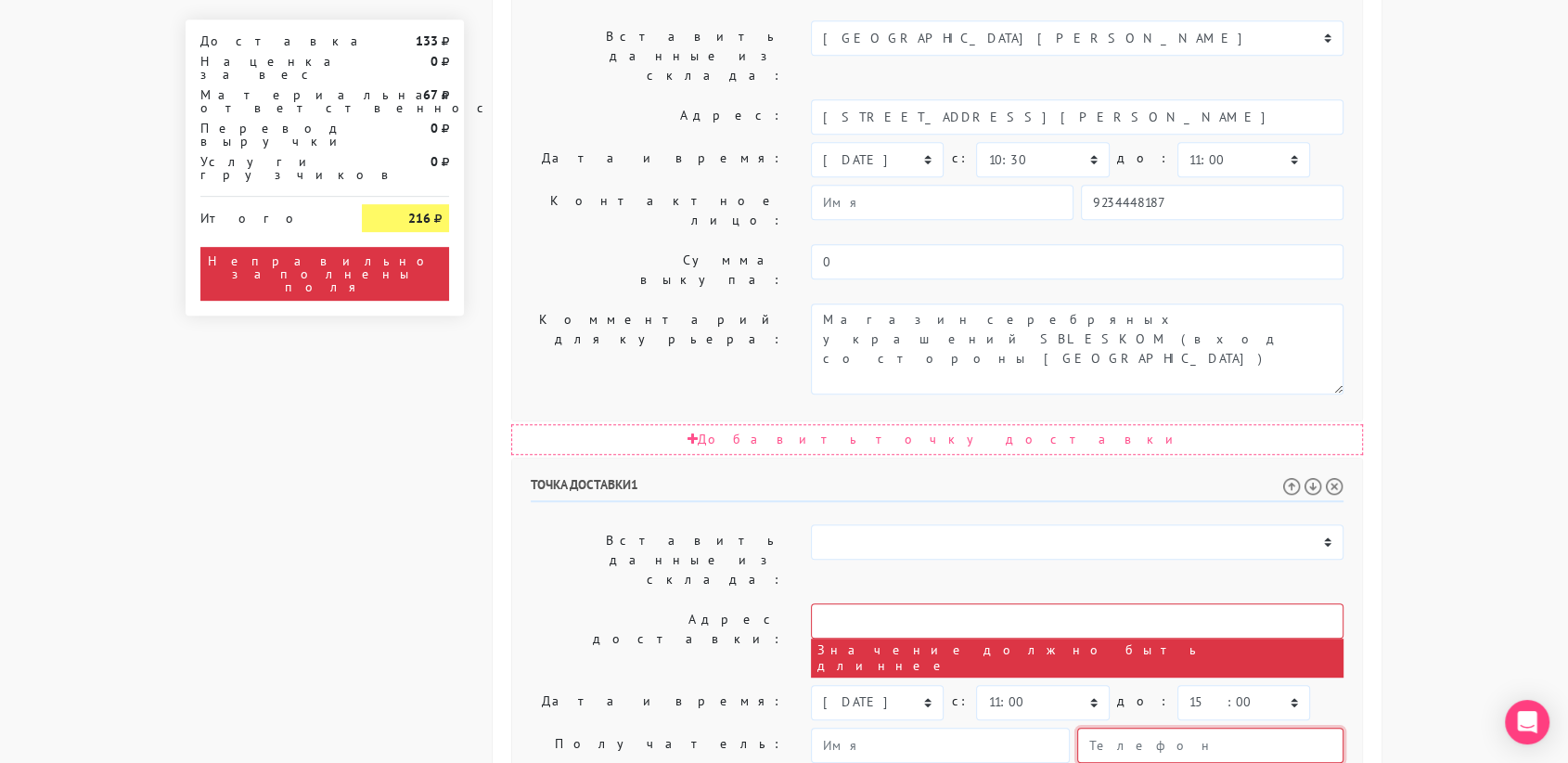
click at [1136, 727] on input "text" at bounding box center [1210, 744] width 266 height 35
click at [1544, 310] on body "[DOMAIN_NAME] [DOMAIN_NAME] Выйти Заказы Настройки 0" at bounding box center [784, 208] width 1568 height 2153
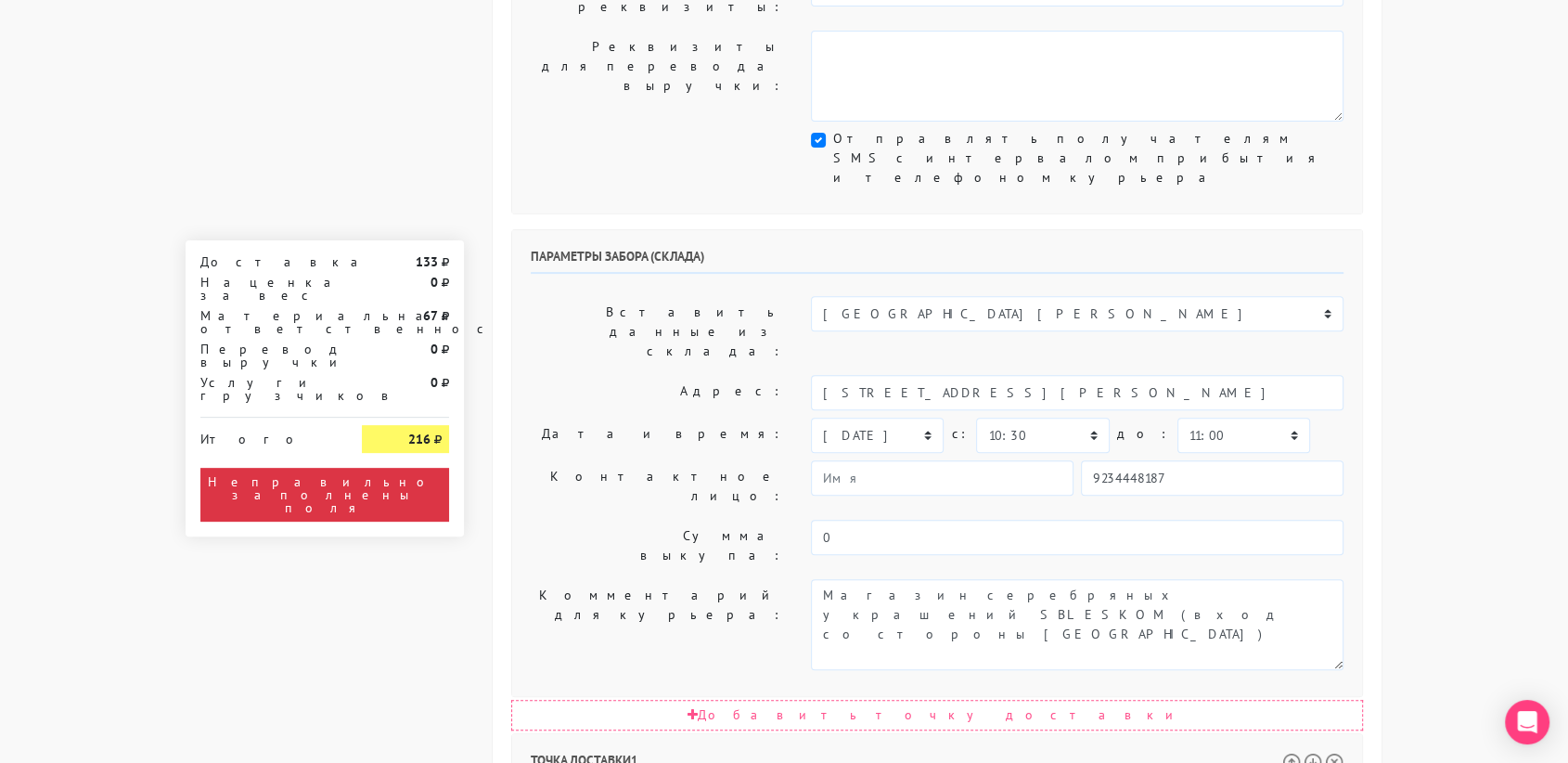
scroll to position [587, 0]
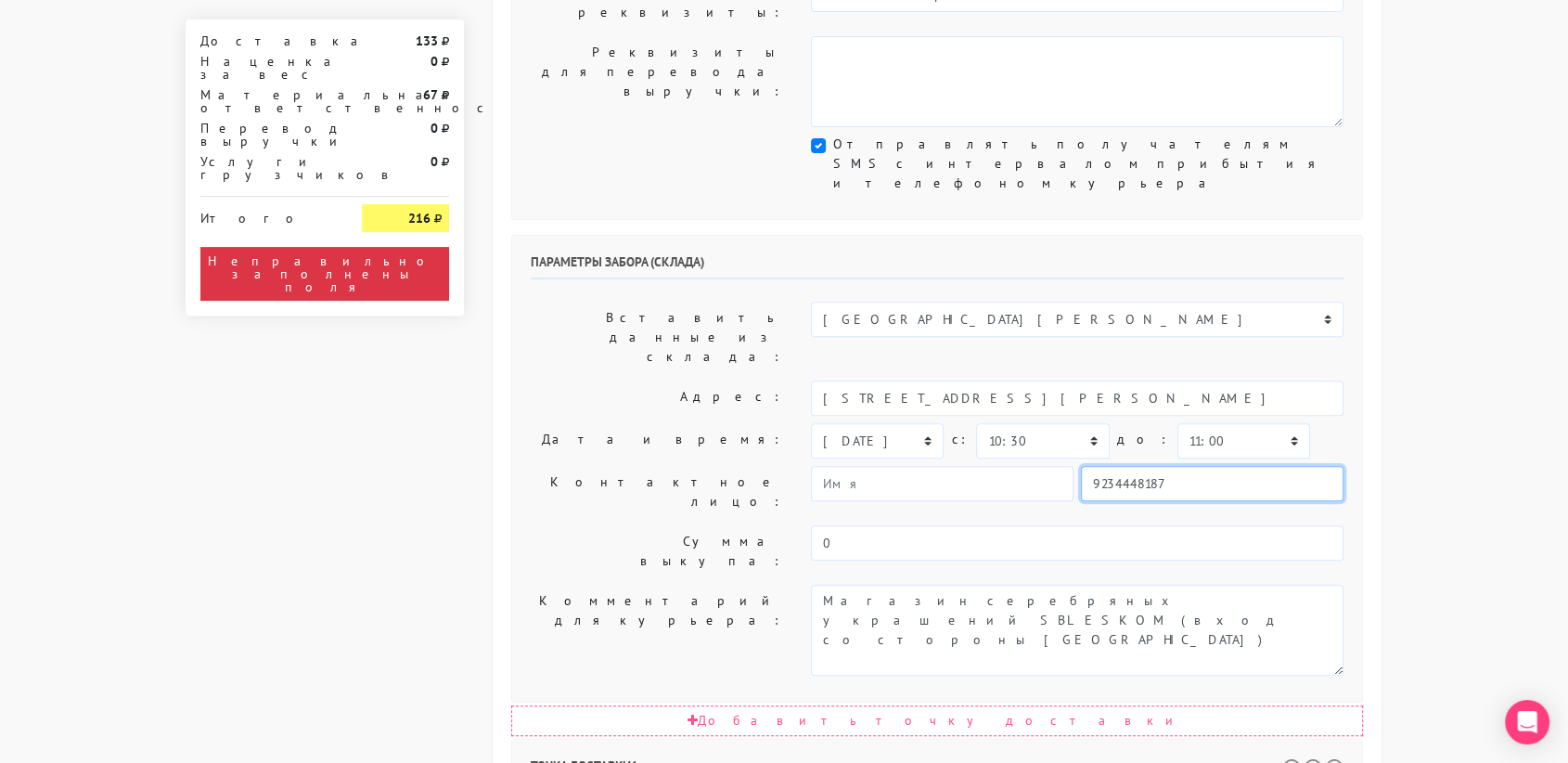
drag, startPoint x: 1216, startPoint y: 273, endPoint x: 1078, endPoint y: 261, distance: 138.5
click at [1078, 466] on div "9234448187" at bounding box center [1078, 483] width 533 height 35
click at [1394, 453] on div "Общие параметры заказа Тип транспортного средства: Пеший курьер Легковой автомо…" at bounding box center [937, 536] width 919 height 2056
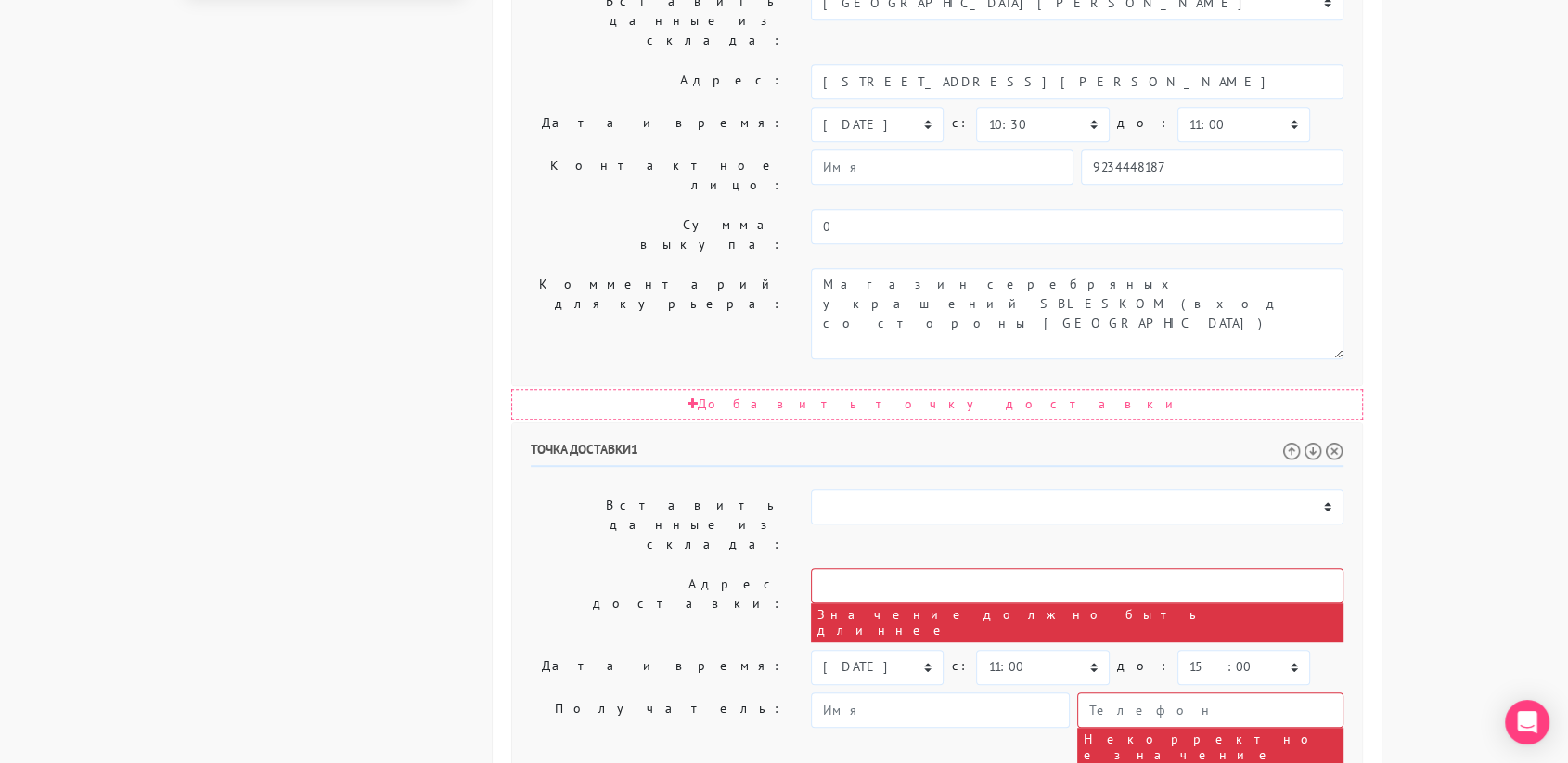
scroll to position [905, 0]
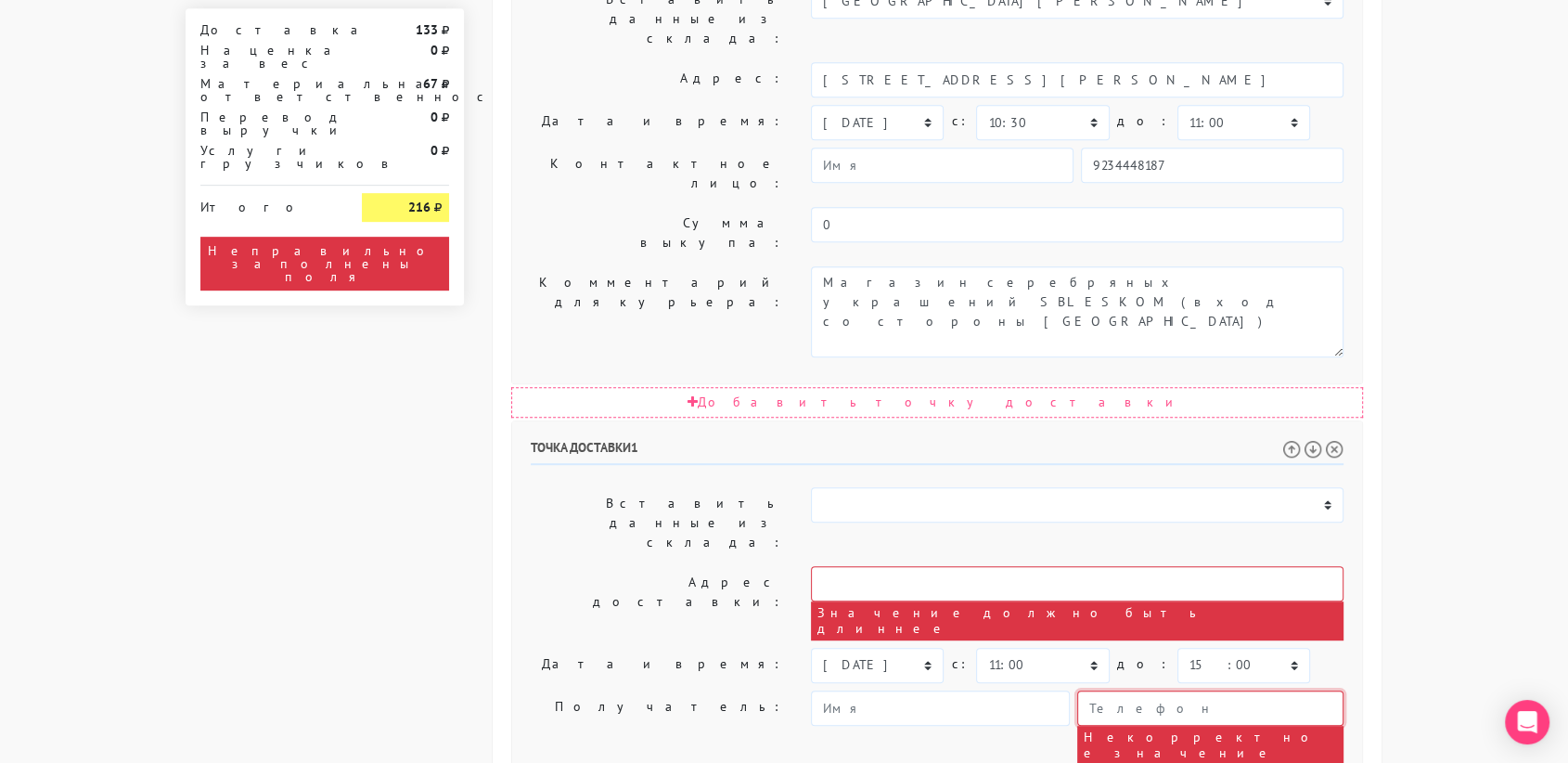
click at [1247, 691] on input "text" at bounding box center [1210, 707] width 266 height 35
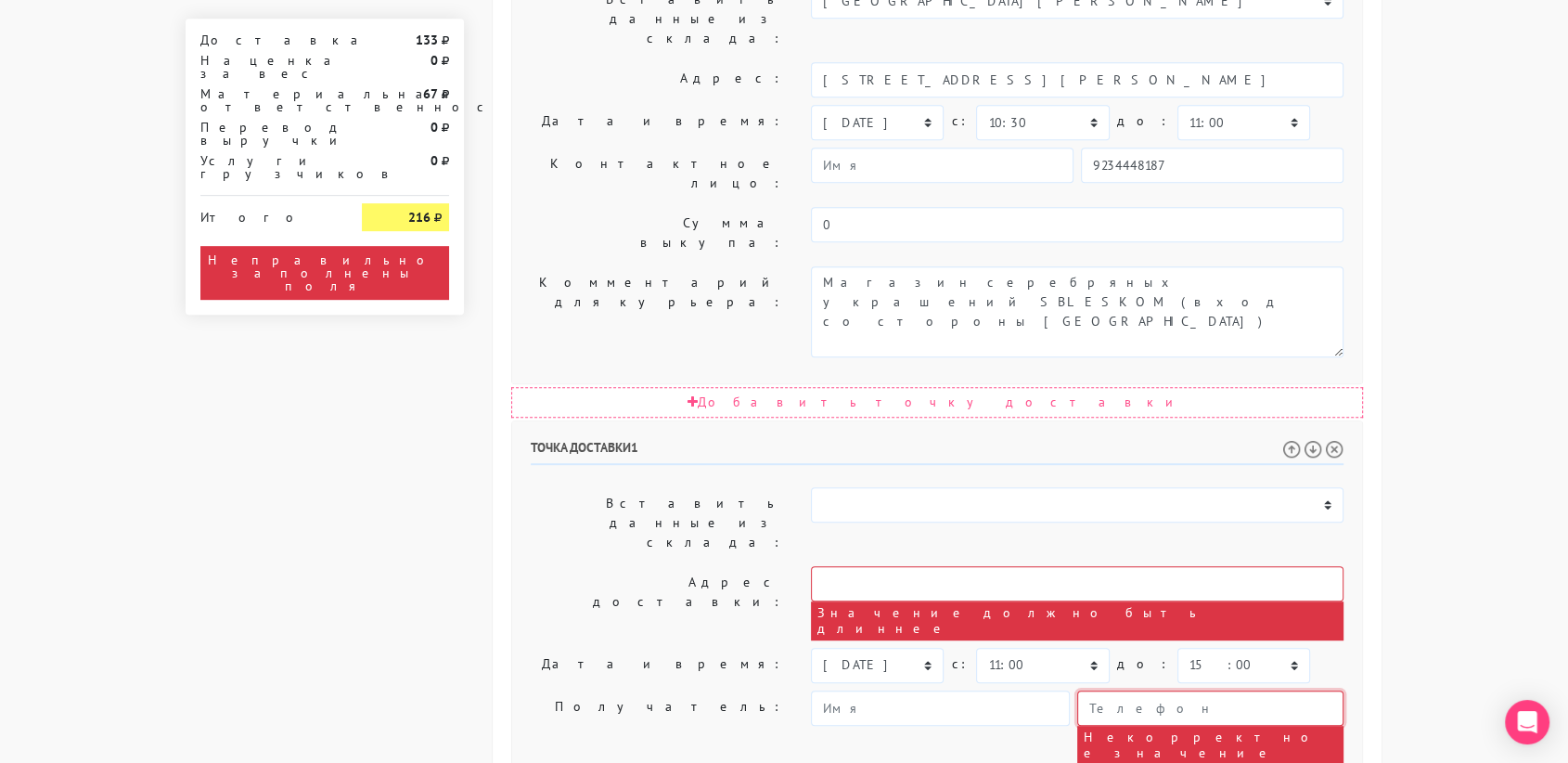
paste input "9234448187"
type input "9234448187"
click at [1456, 408] on body "[DOMAIN_NAME] [DOMAIN_NAME] Выйти Заказы Настройки 0" at bounding box center [784, 171] width 1568 height 2153
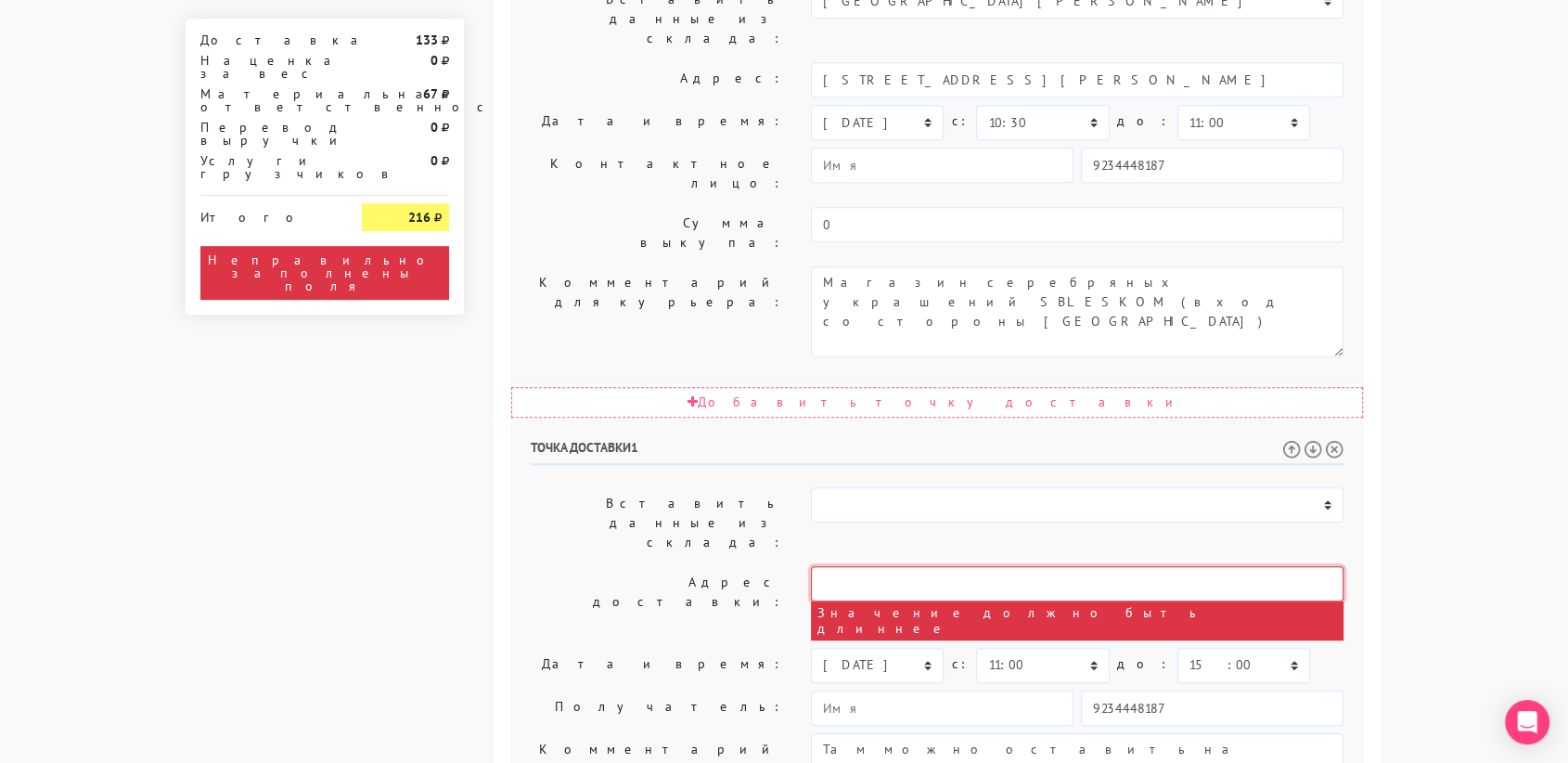
click at [925, 565] on input "text" at bounding box center [1078, 582] width 533 height 35
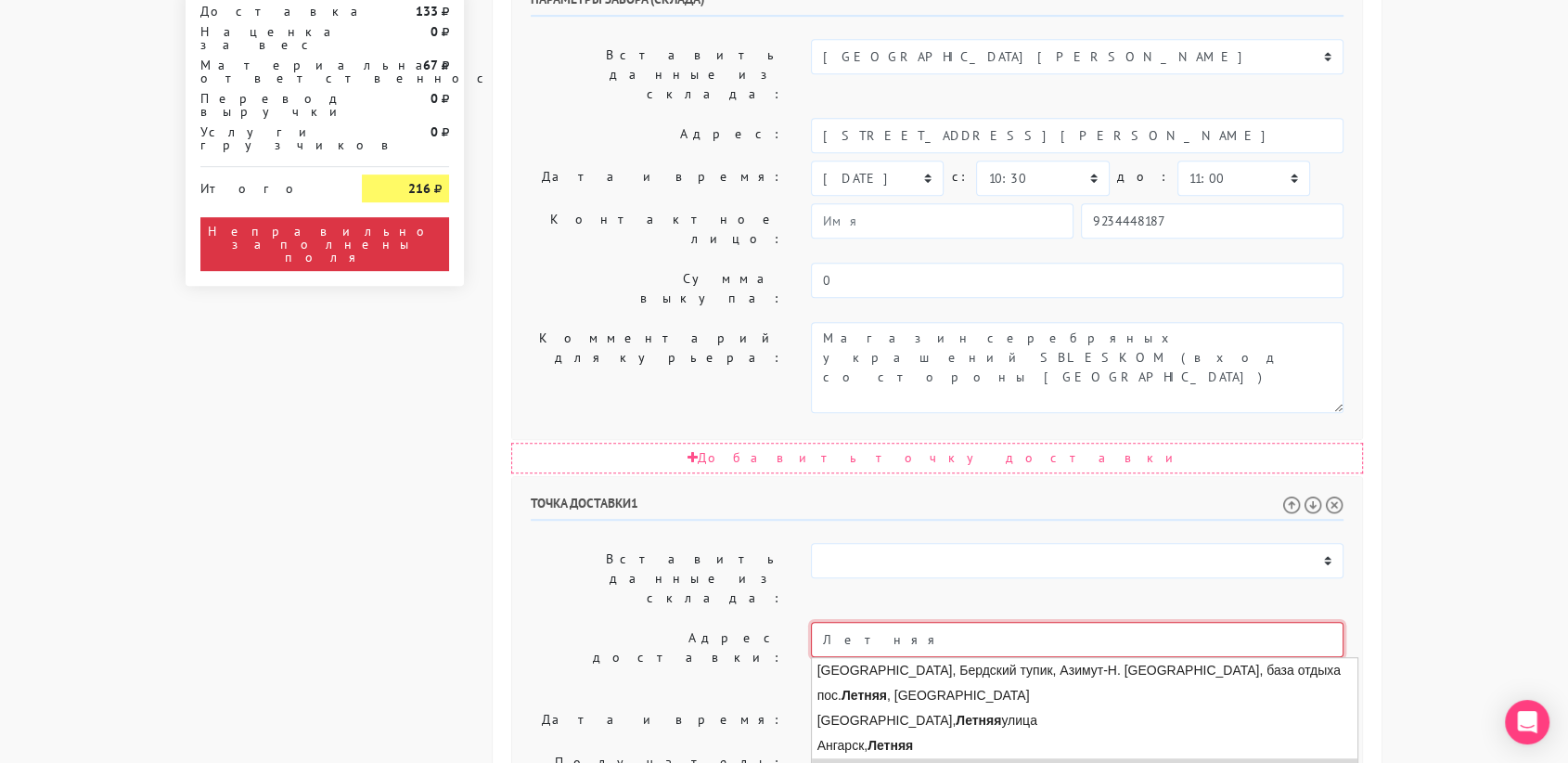
scroll to position [858, 0]
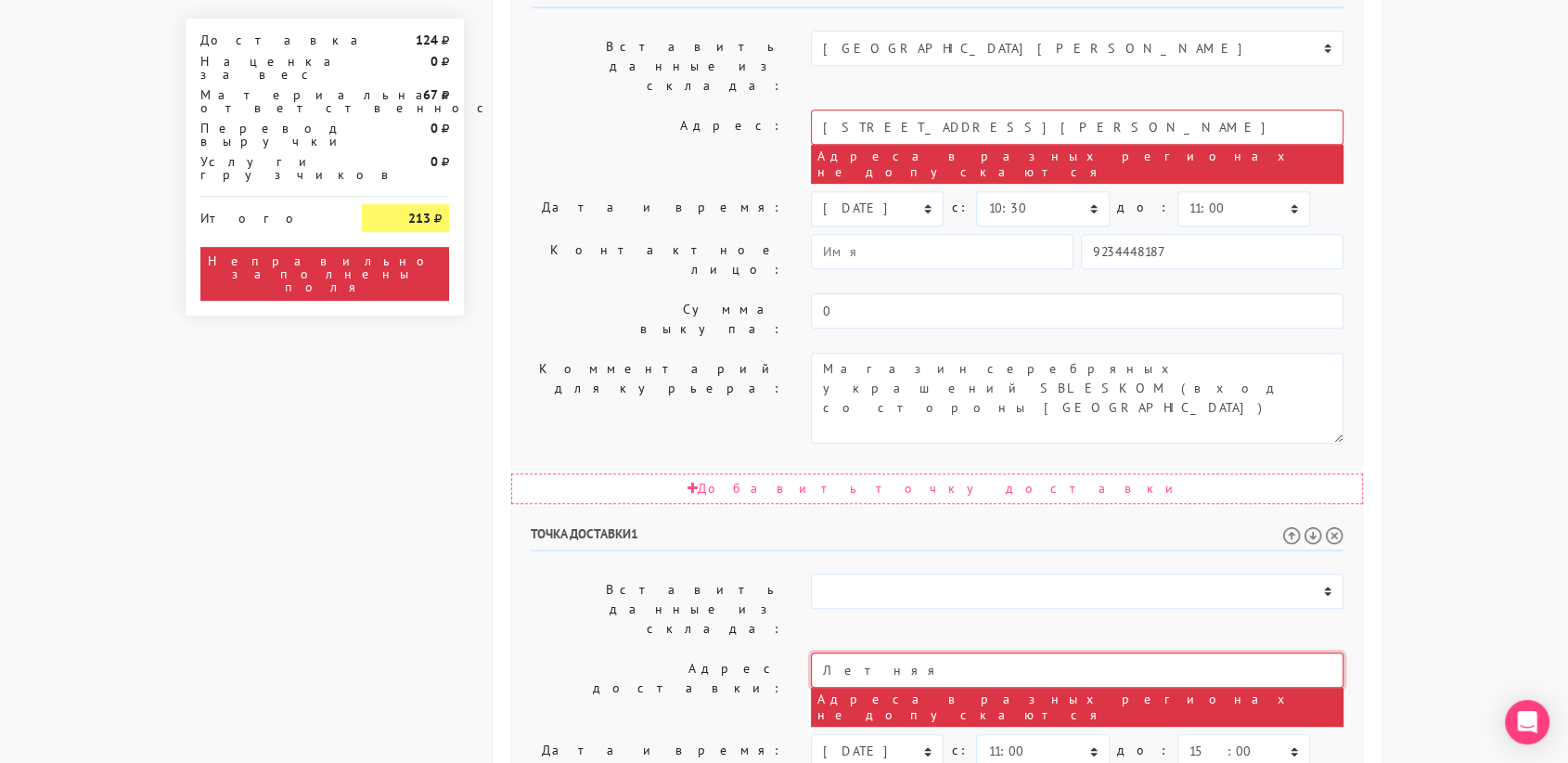
click at [893, 652] on input "Летняя" at bounding box center [1078, 669] width 533 height 35
click at [838, 652] on input "Летная 95" at bounding box center [1078, 669] width 533 height 35
click at [899, 652] on input "Лётная 95" at bounding box center [1078, 669] width 533 height 35
type input "Лётная 95б"
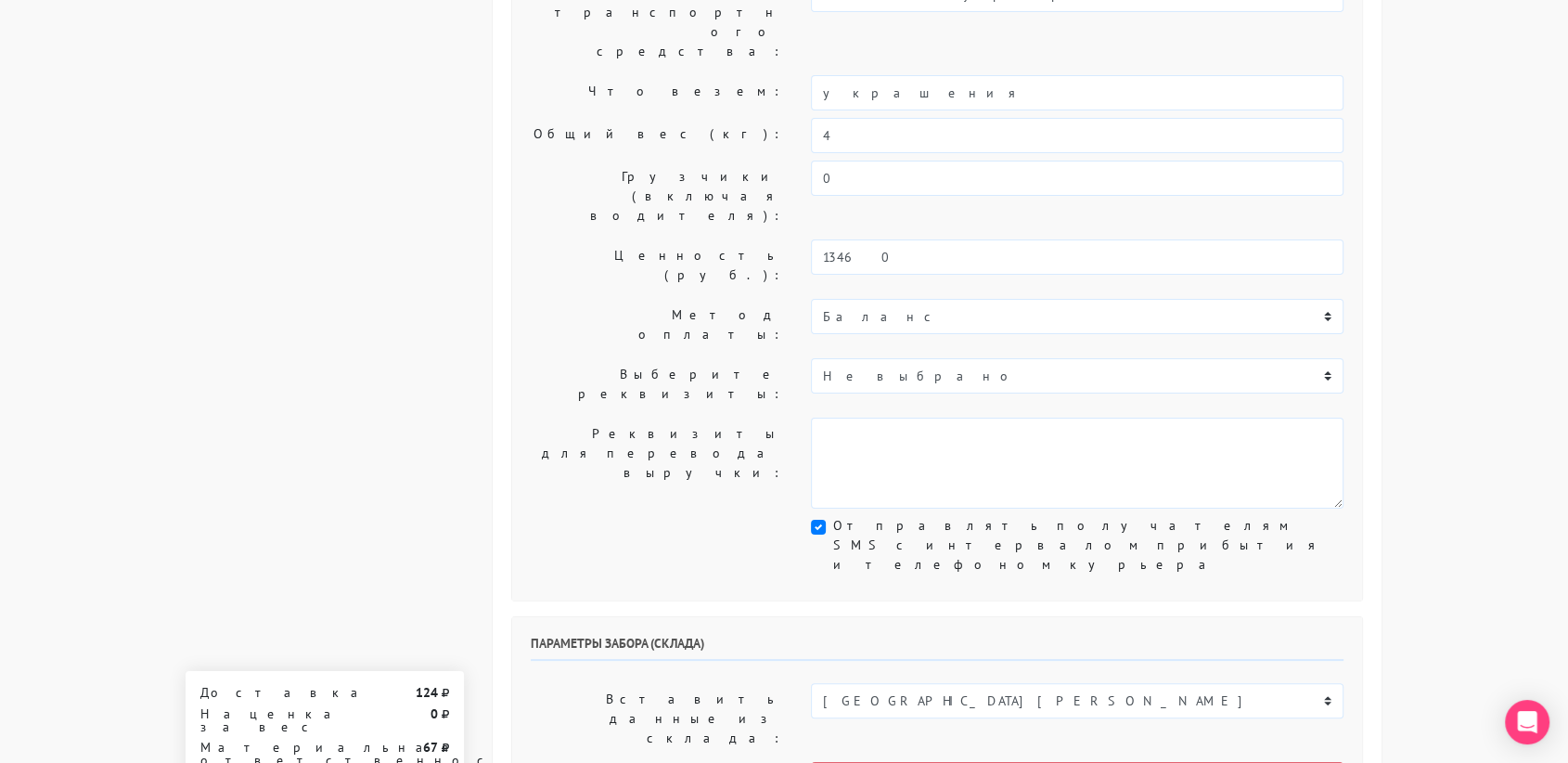
scroll to position [0, 0]
